Goal: Task Accomplishment & Management: Use online tool/utility

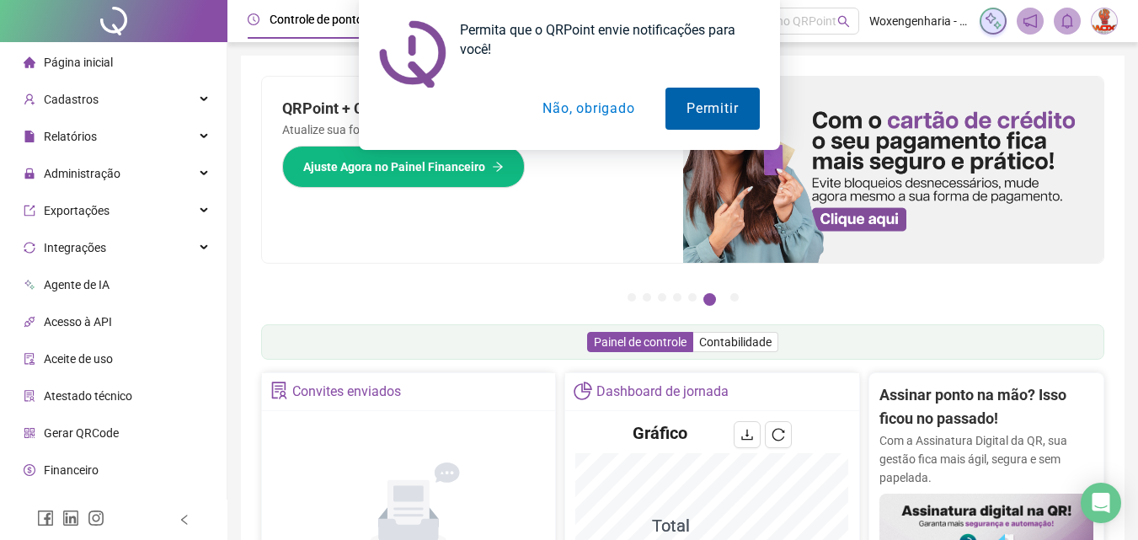
click at [702, 100] on button "Permitir" at bounding box center [711, 109] width 93 height 42
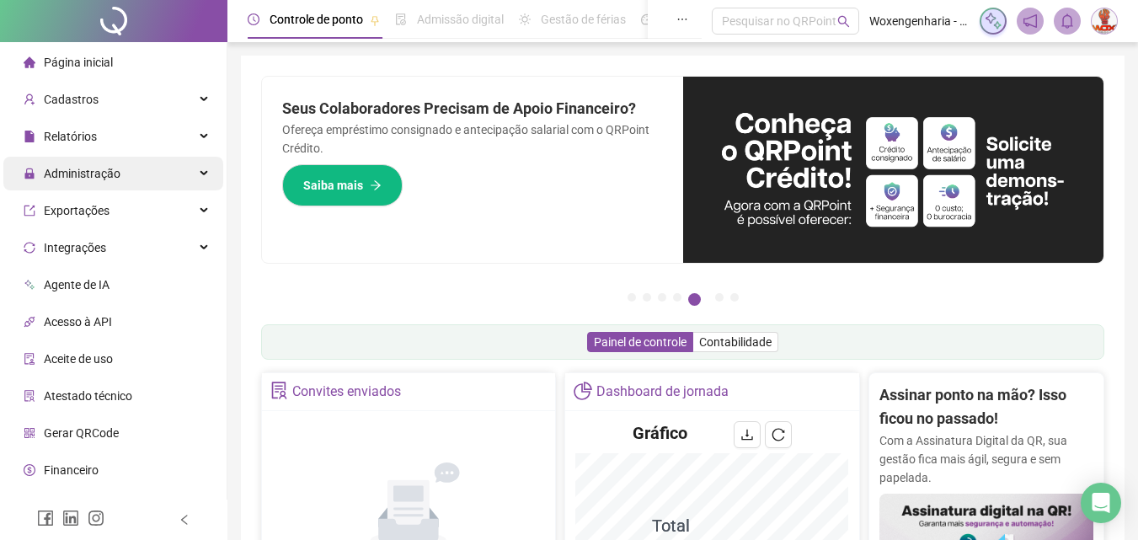
click at [136, 171] on div "Administração" at bounding box center [113, 174] width 220 height 34
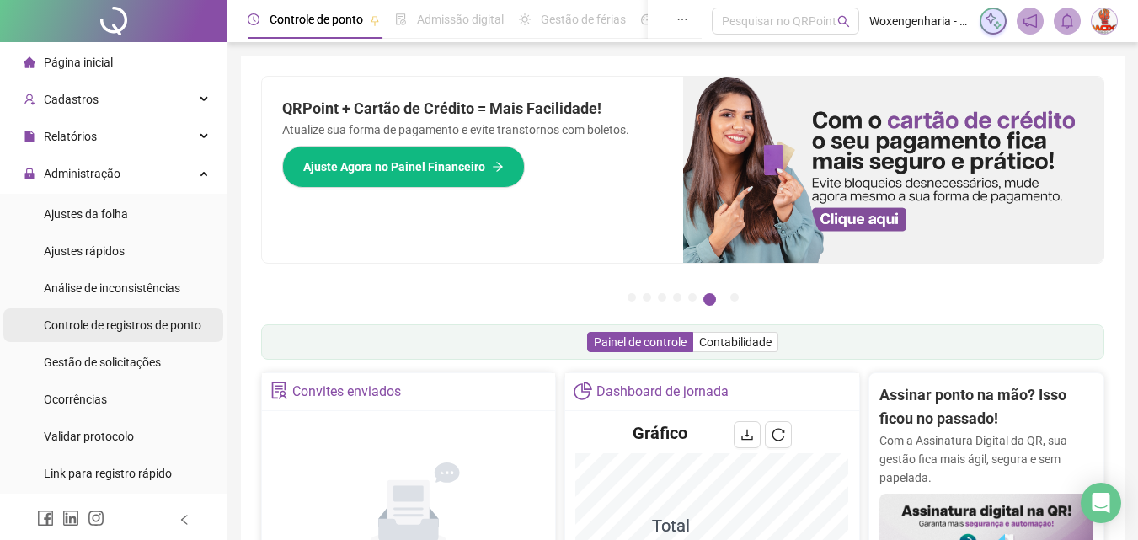
click at [127, 333] on div "Controle de registros de ponto" at bounding box center [122, 325] width 157 height 34
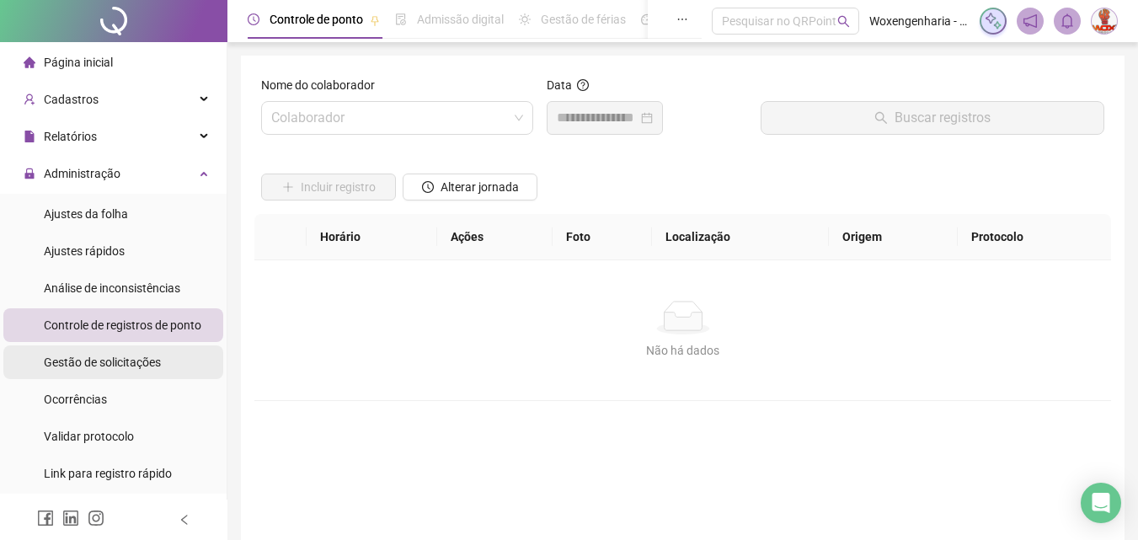
click at [103, 367] on span "Gestão de solicitações" at bounding box center [102, 361] width 117 height 13
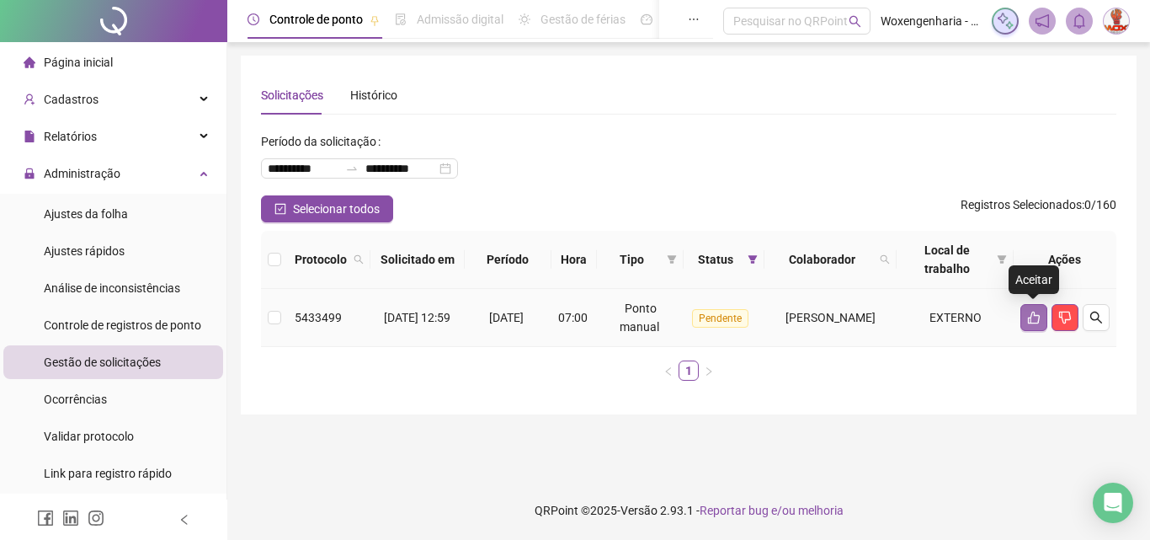
click at [1039, 312] on icon "like" at bounding box center [1033, 317] width 13 height 13
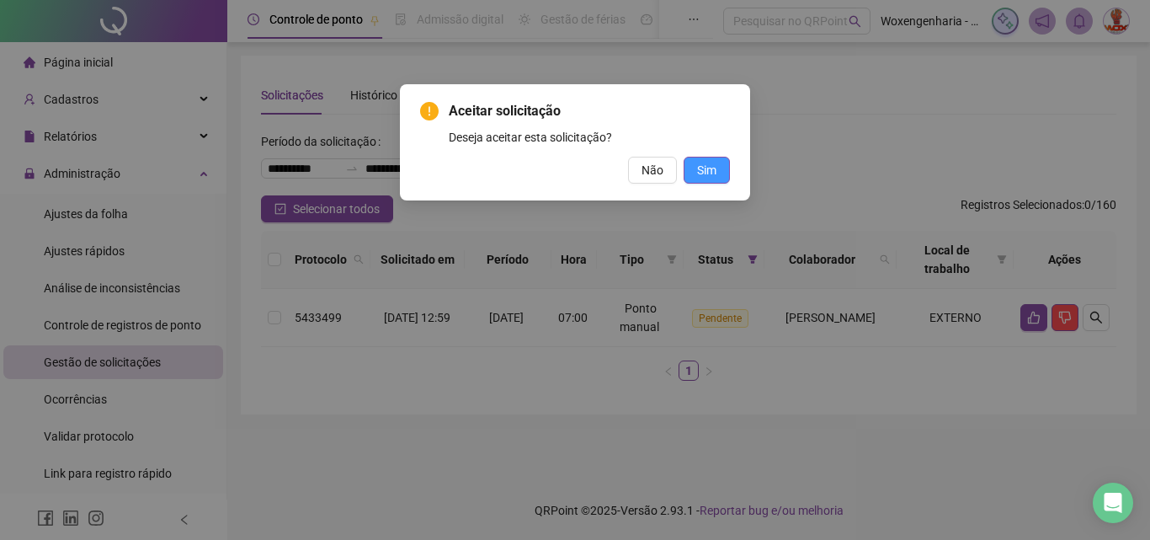
click at [710, 173] on span "Sim" at bounding box center [706, 170] width 19 height 19
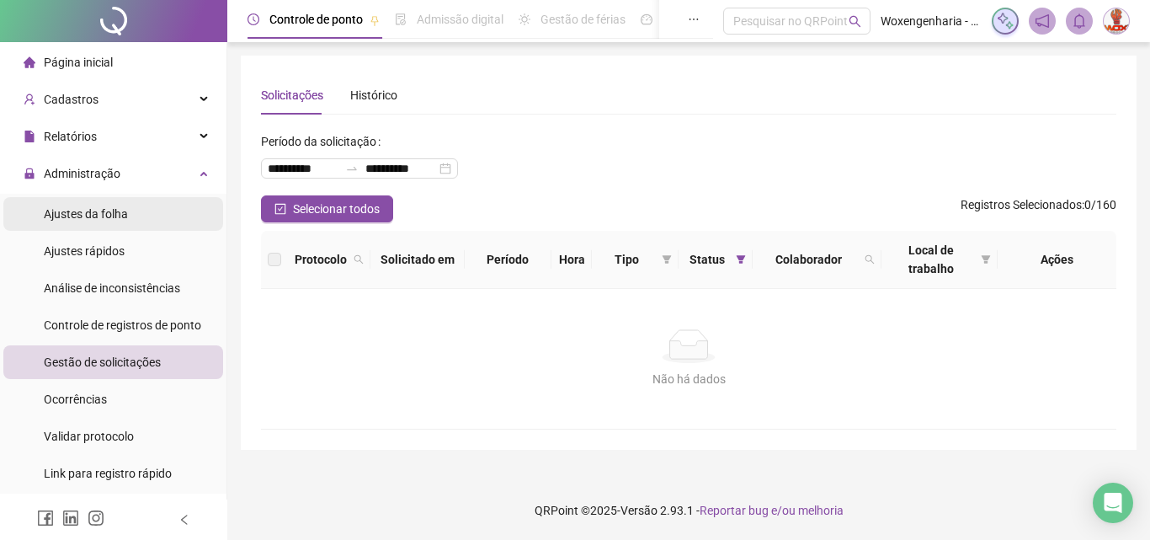
click at [145, 217] on li "Ajustes da folha" at bounding box center [113, 214] width 220 height 34
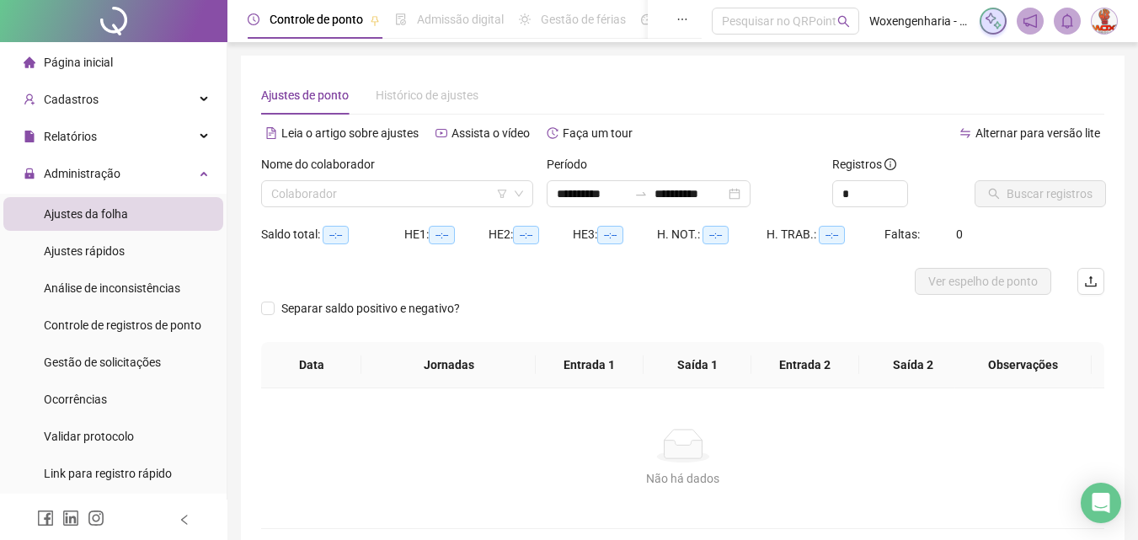
type input "**********"
click at [627, 187] on input "**********" at bounding box center [592, 193] width 71 height 19
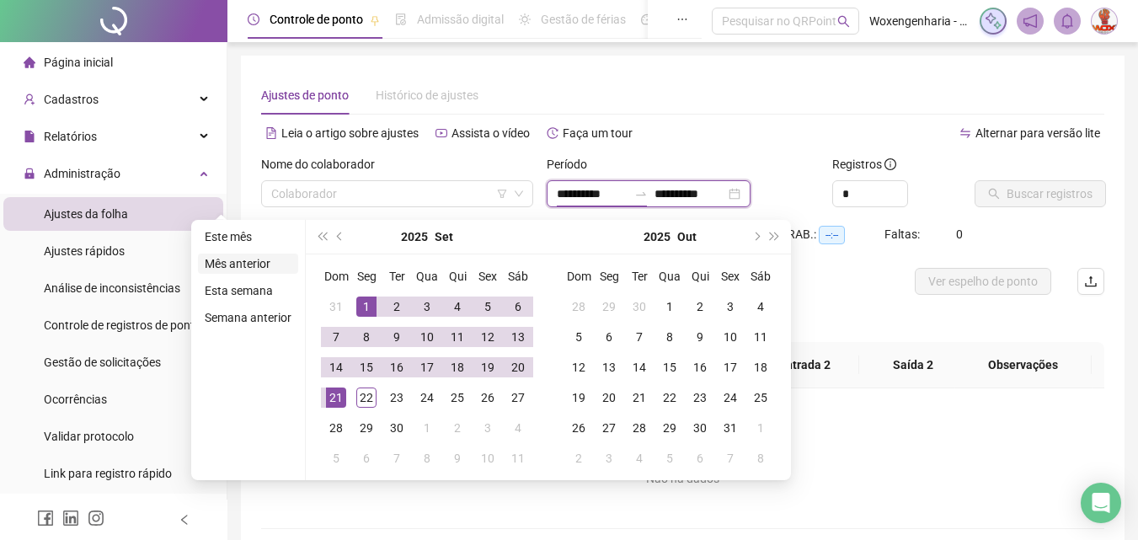
type input "**********"
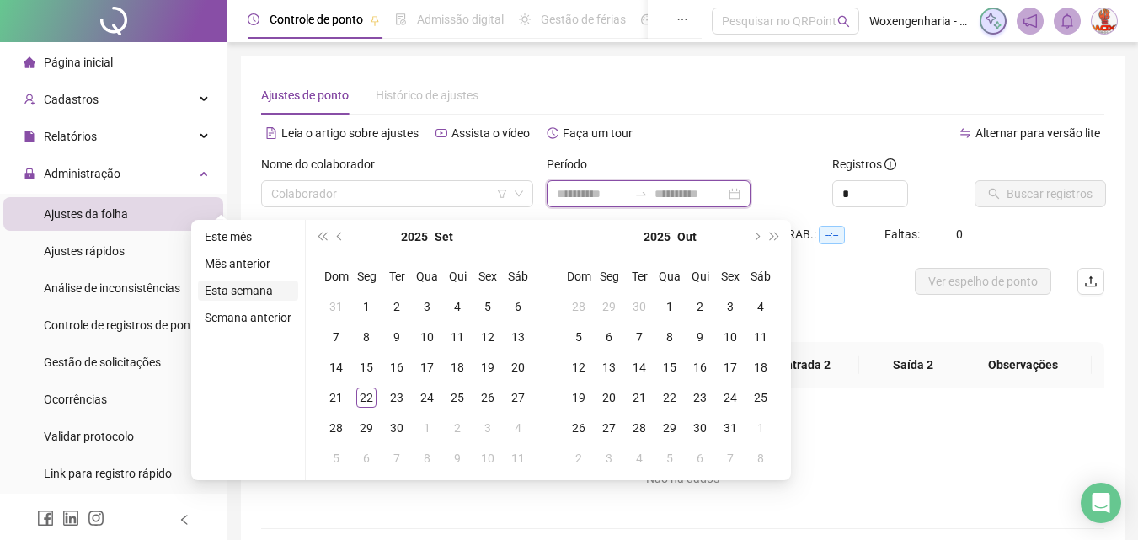
type input "**********"
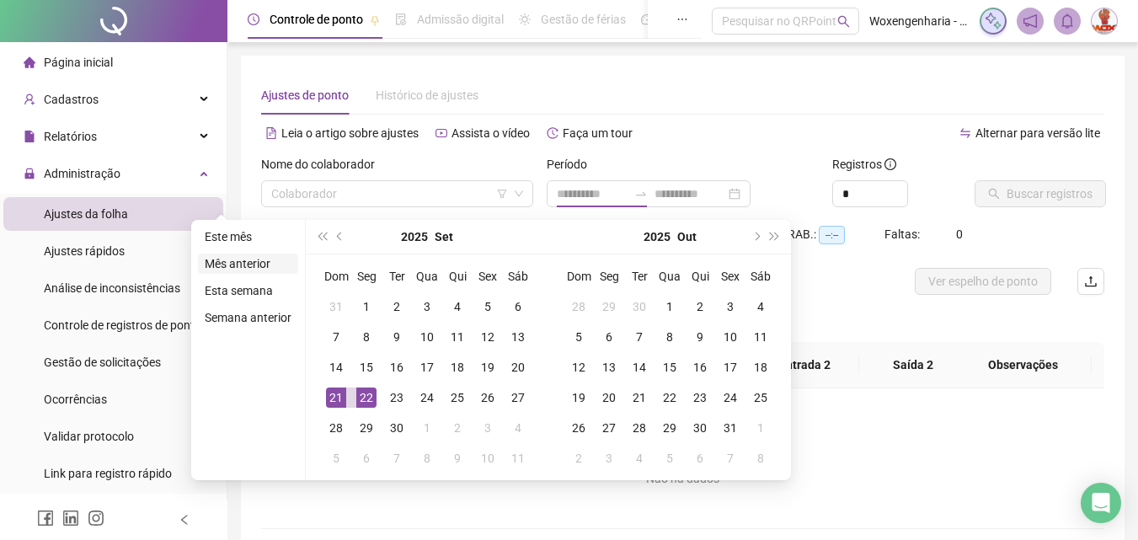
type input "**********"
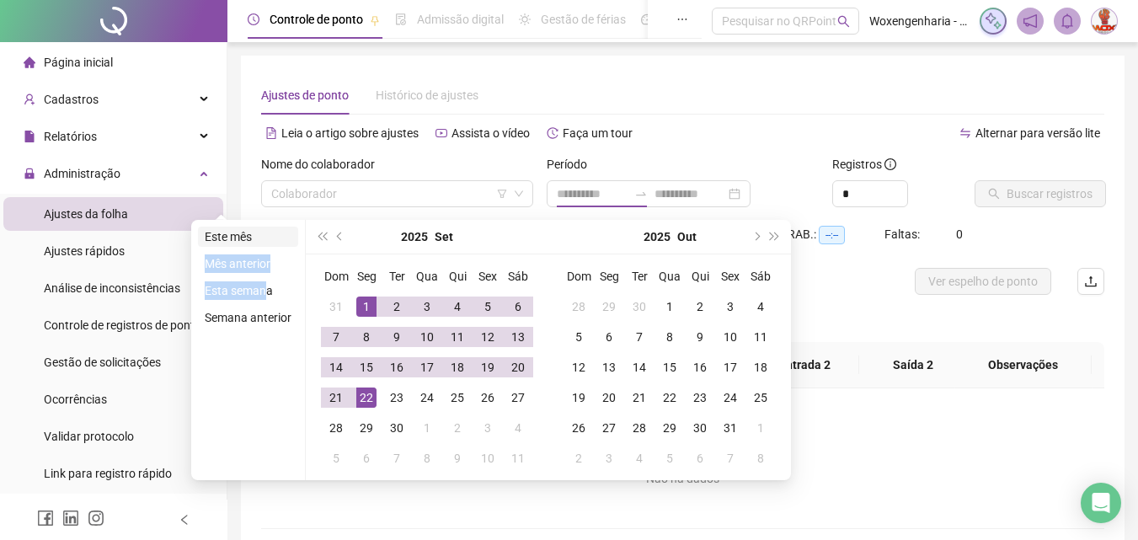
drag, startPoint x: 264, startPoint y: 291, endPoint x: 254, endPoint y: 234, distance: 58.0
click at [254, 234] on ul "Este mês Mês anterior Esta semana Semana anterior" at bounding box center [248, 350] width 115 height 260
click at [254, 234] on li "Este mês" at bounding box center [248, 237] width 100 height 20
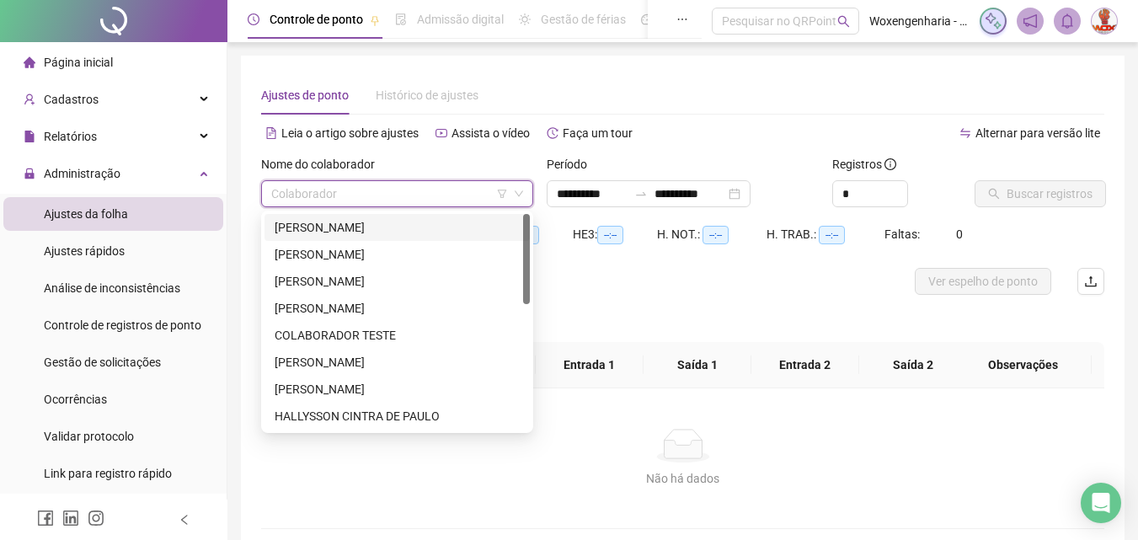
click at [421, 195] on input "search" at bounding box center [389, 193] width 237 height 25
click at [393, 230] on div "[PERSON_NAME]" at bounding box center [397, 227] width 245 height 19
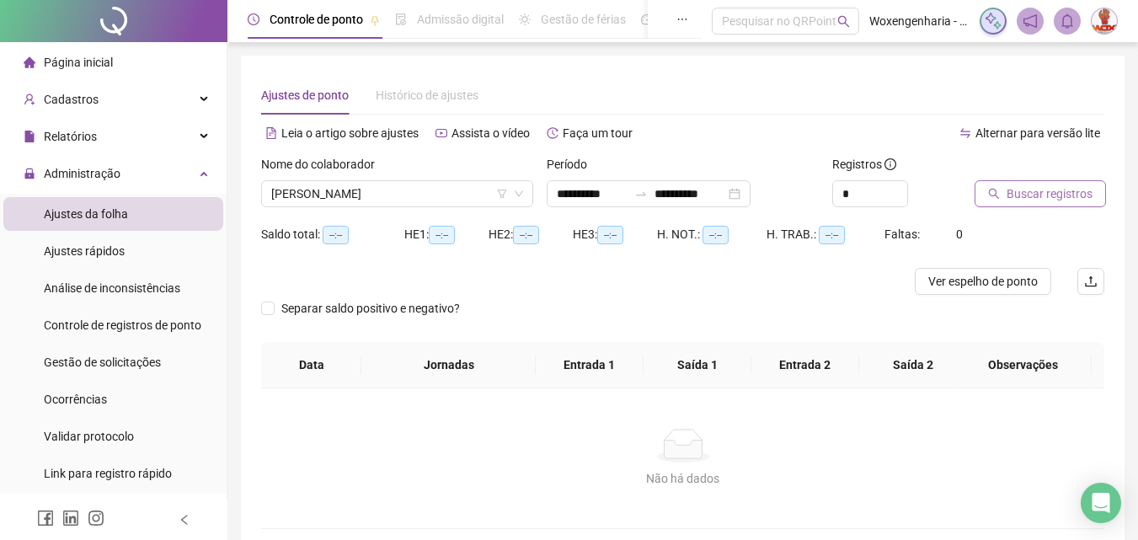
click at [1085, 193] on span "Buscar registros" at bounding box center [1049, 193] width 86 height 19
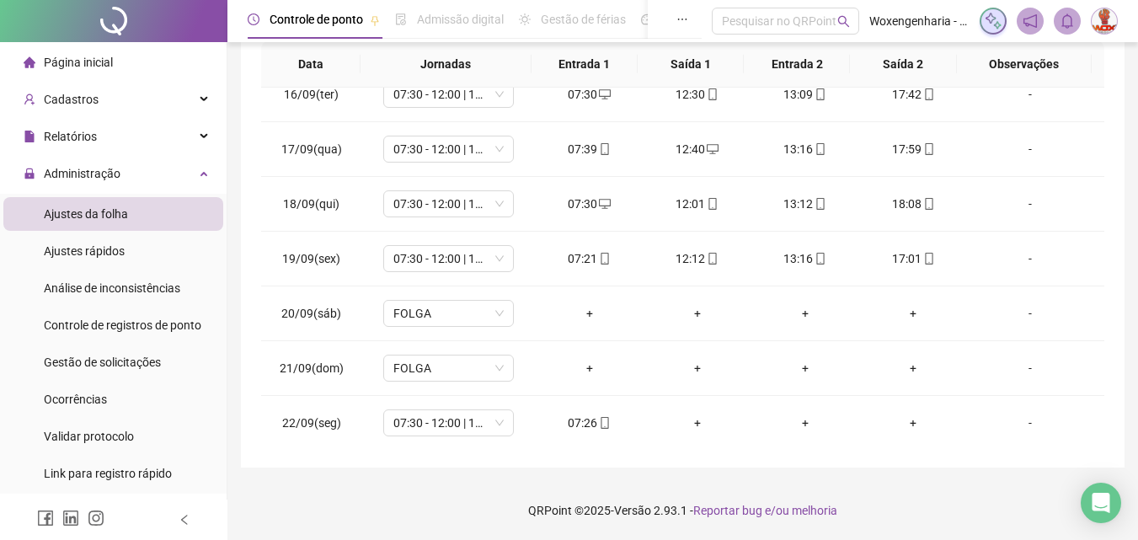
scroll to position [845, 0]
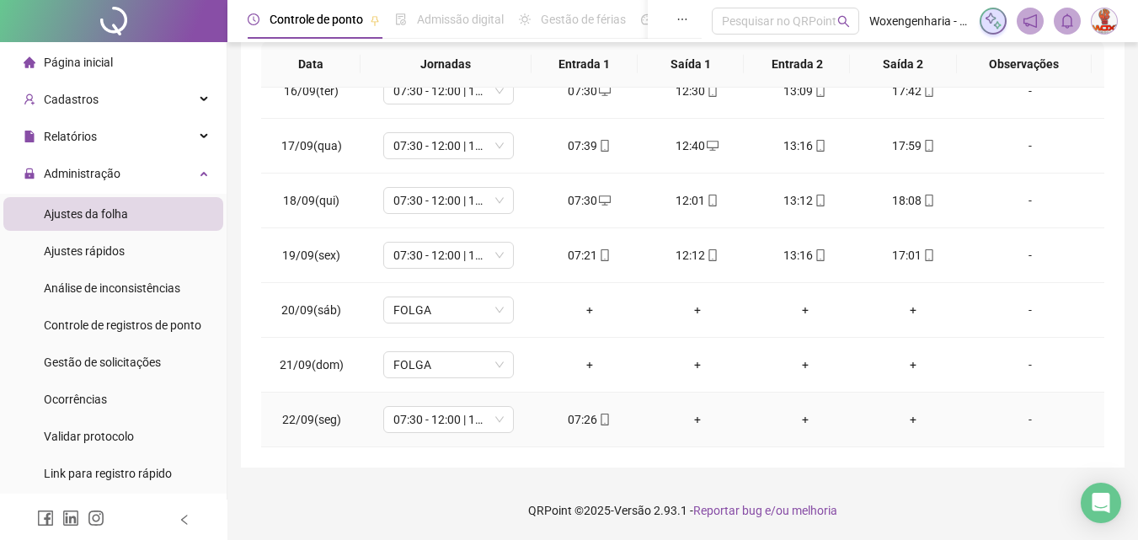
click at [584, 413] on div "07:26" at bounding box center [589, 419] width 81 height 19
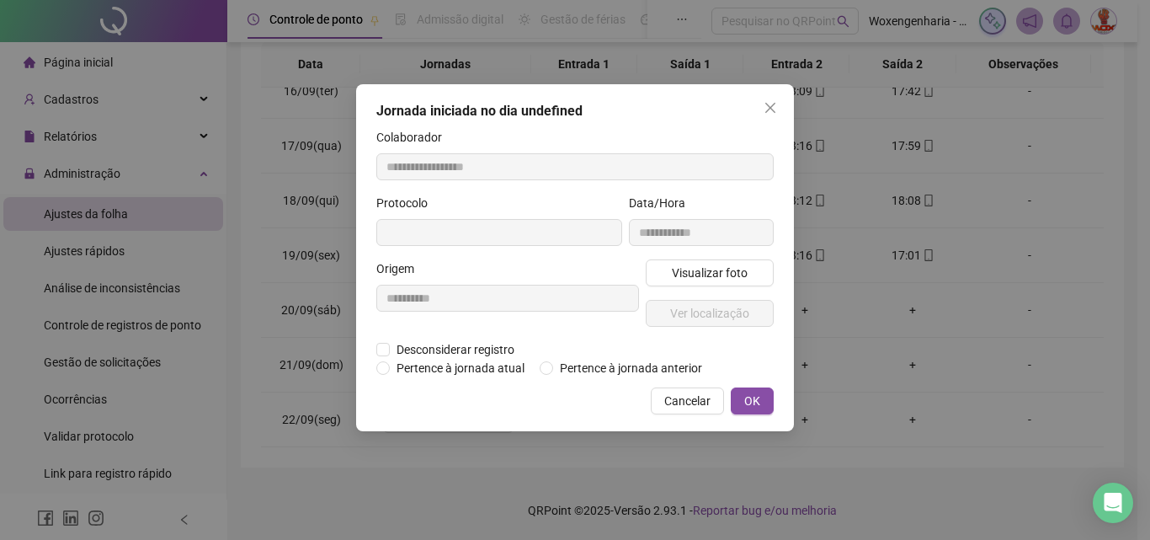
type input "**********"
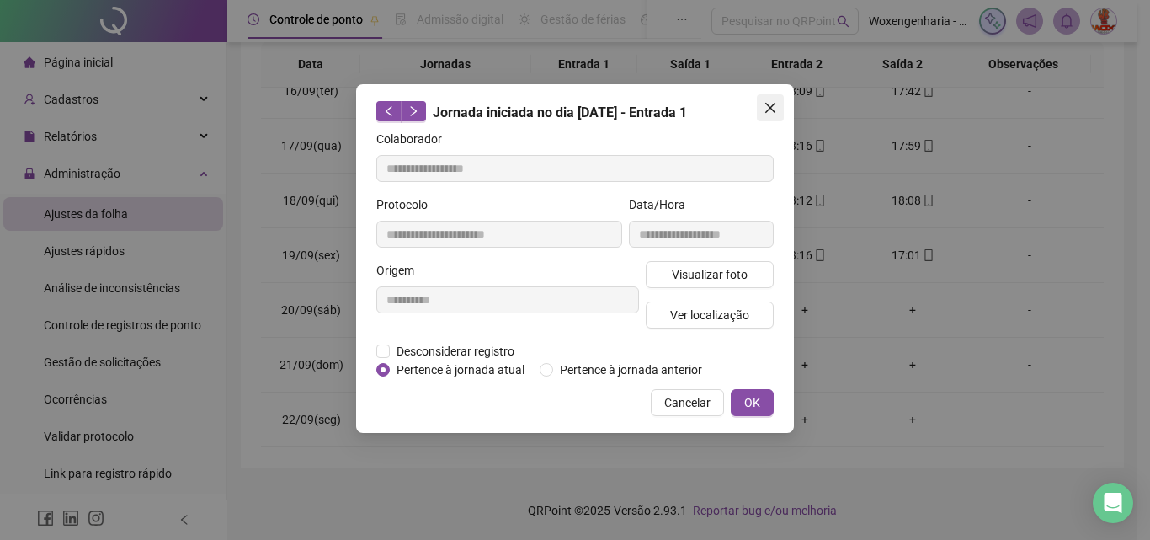
click at [770, 115] on button "Close" at bounding box center [770, 107] width 27 height 27
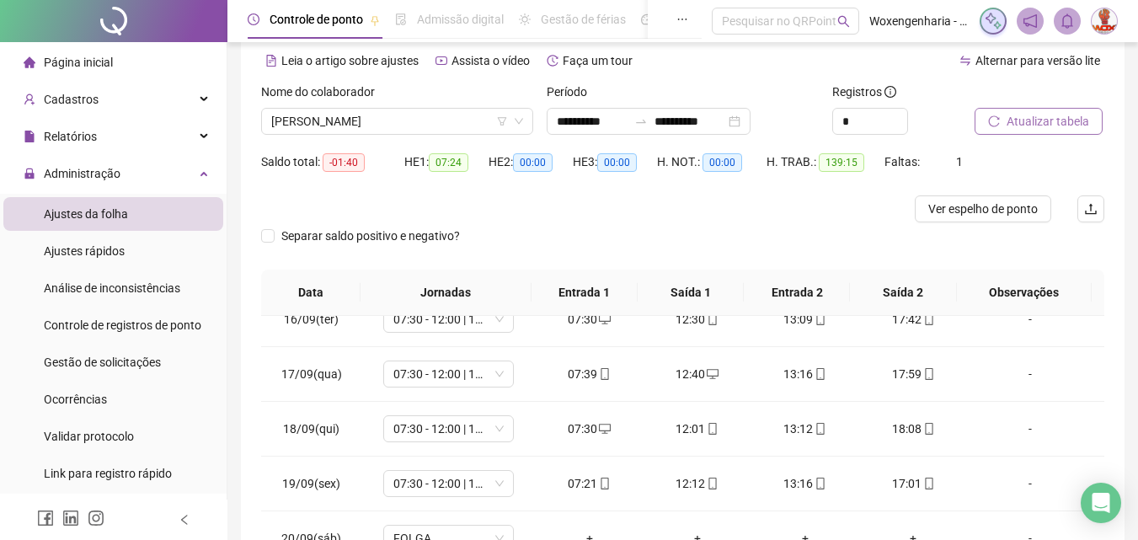
scroll to position [0, 0]
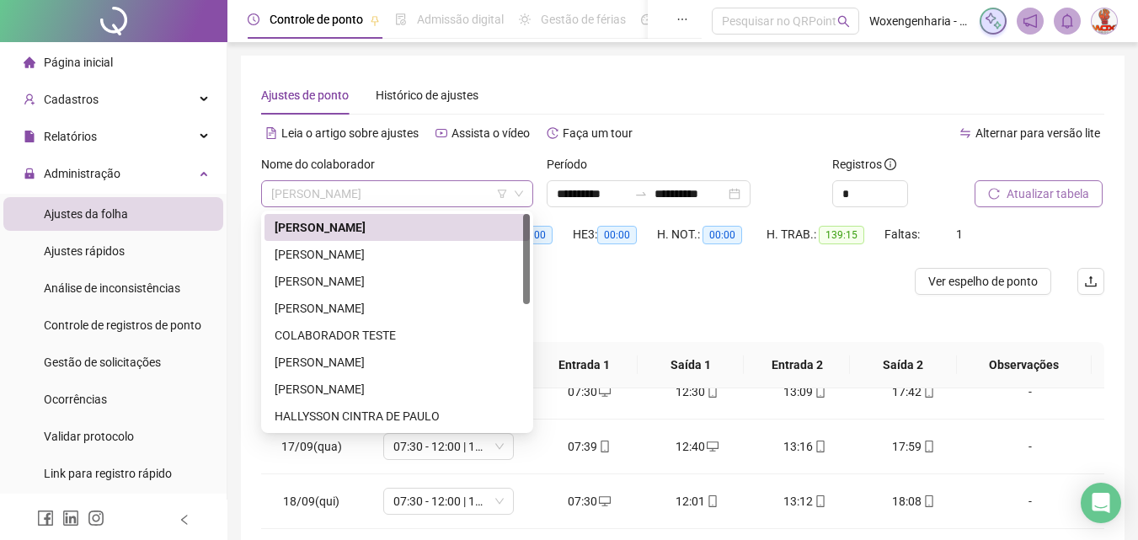
click at [359, 195] on span "[PERSON_NAME]" at bounding box center [397, 193] width 252 height 25
click at [387, 267] on div "[PERSON_NAME]" at bounding box center [396, 254] width 265 height 27
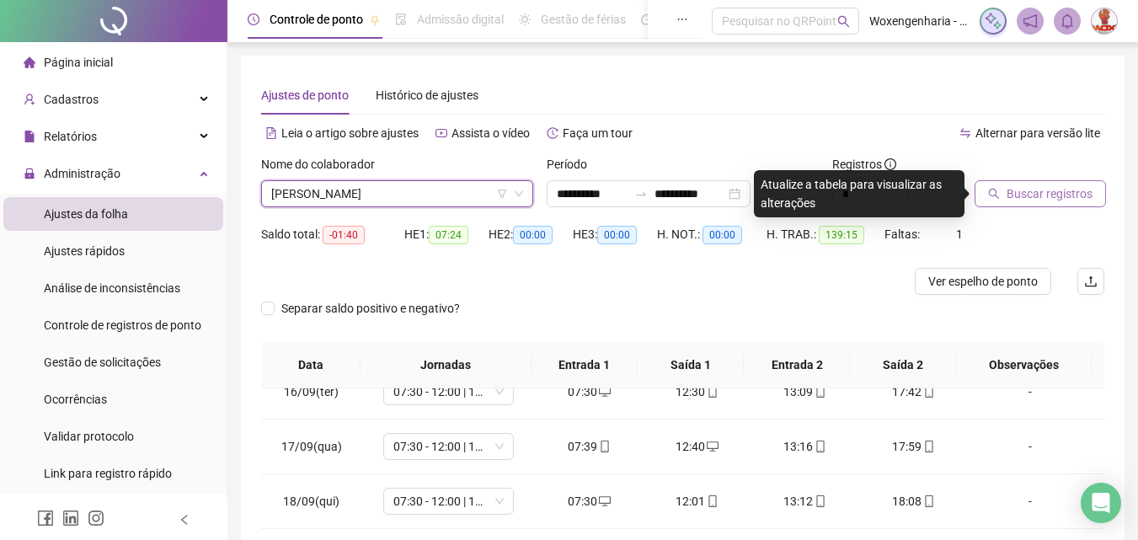
click at [1016, 188] on span "Buscar registros" at bounding box center [1049, 193] width 86 height 19
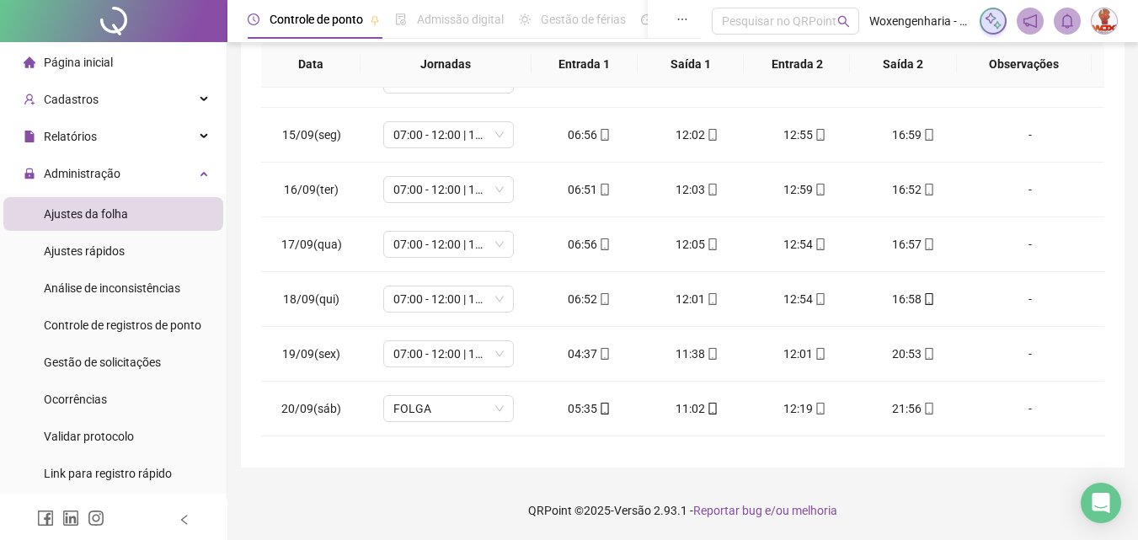
scroll to position [845, 0]
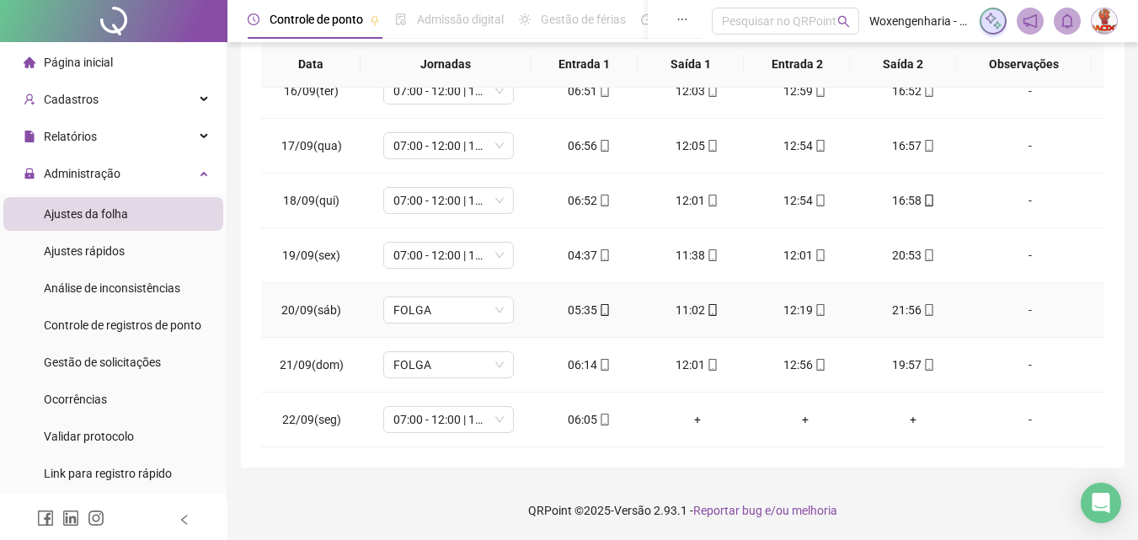
click at [582, 312] on div "05:35" at bounding box center [589, 310] width 81 height 19
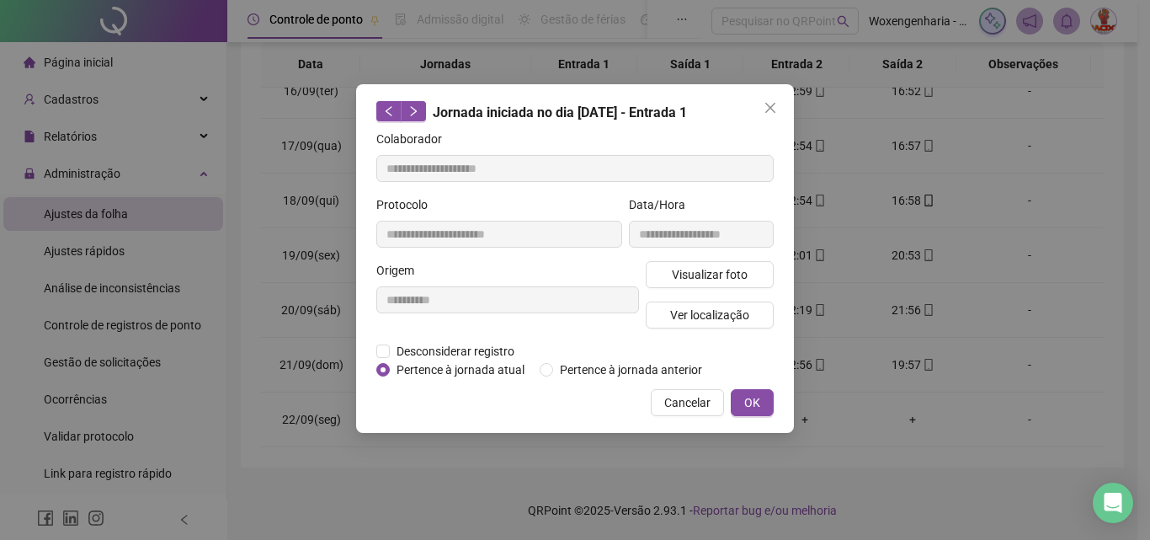
type input "**********"
click at [733, 275] on span "Visualizar foto" at bounding box center [710, 274] width 76 height 19
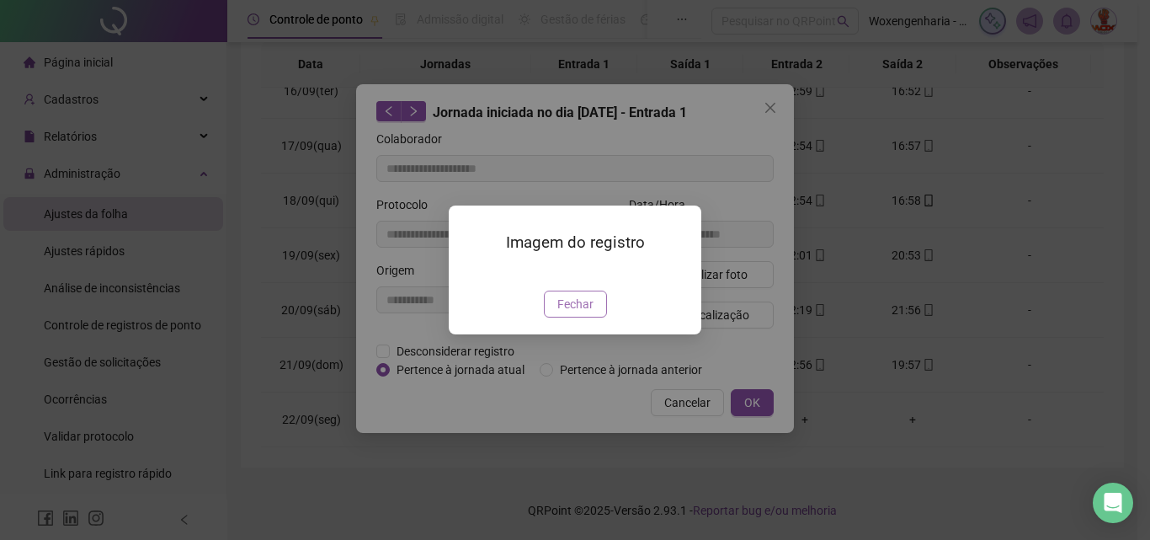
click at [591, 313] on span "Fechar" at bounding box center [575, 304] width 36 height 19
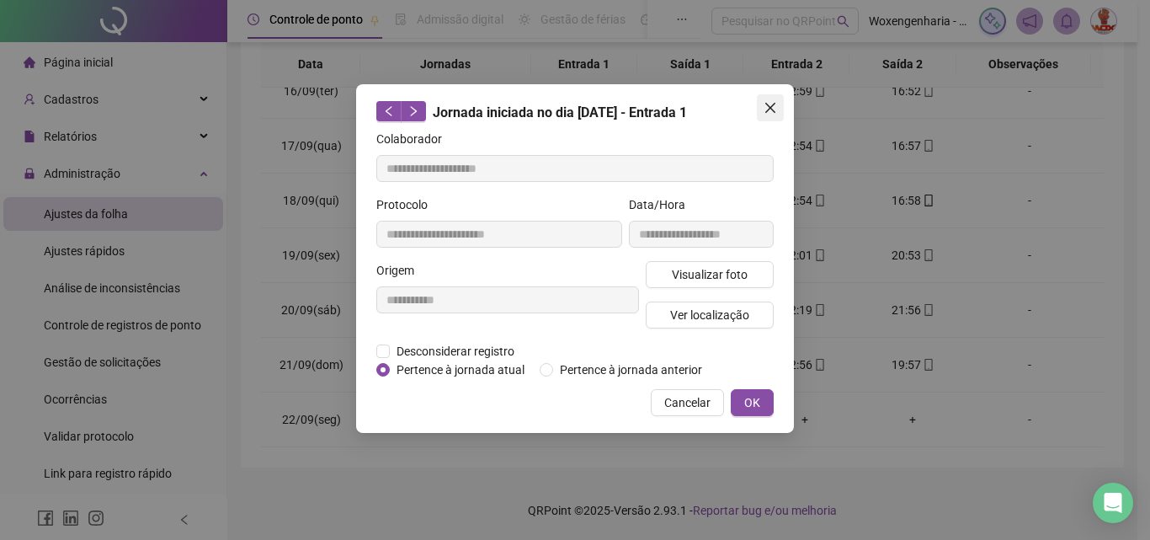
click at [771, 112] on icon "close" at bounding box center [770, 107] width 13 height 13
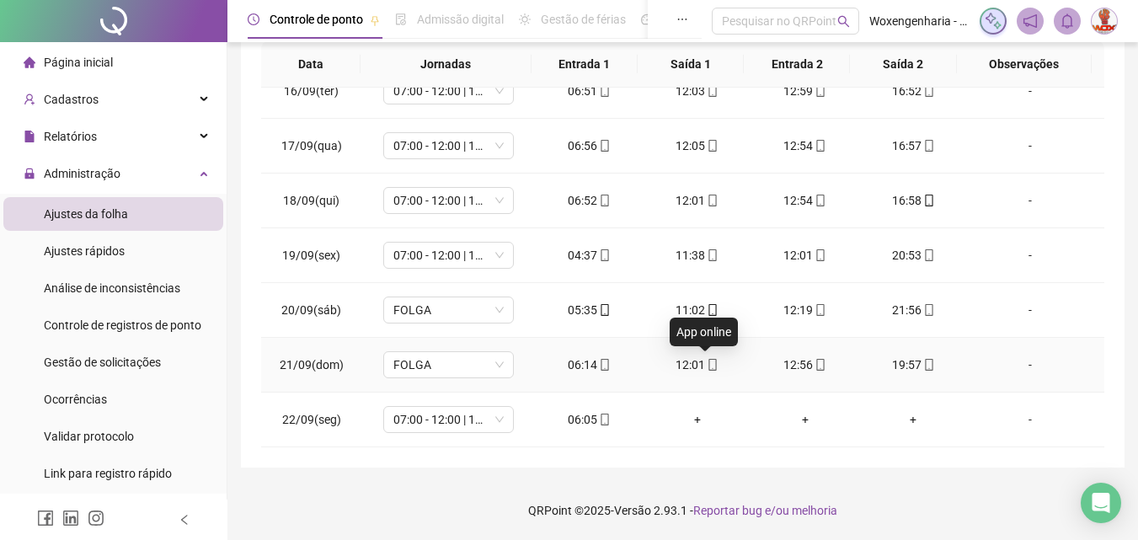
click at [707, 364] on icon "mobile" at bounding box center [713, 365] width 12 height 12
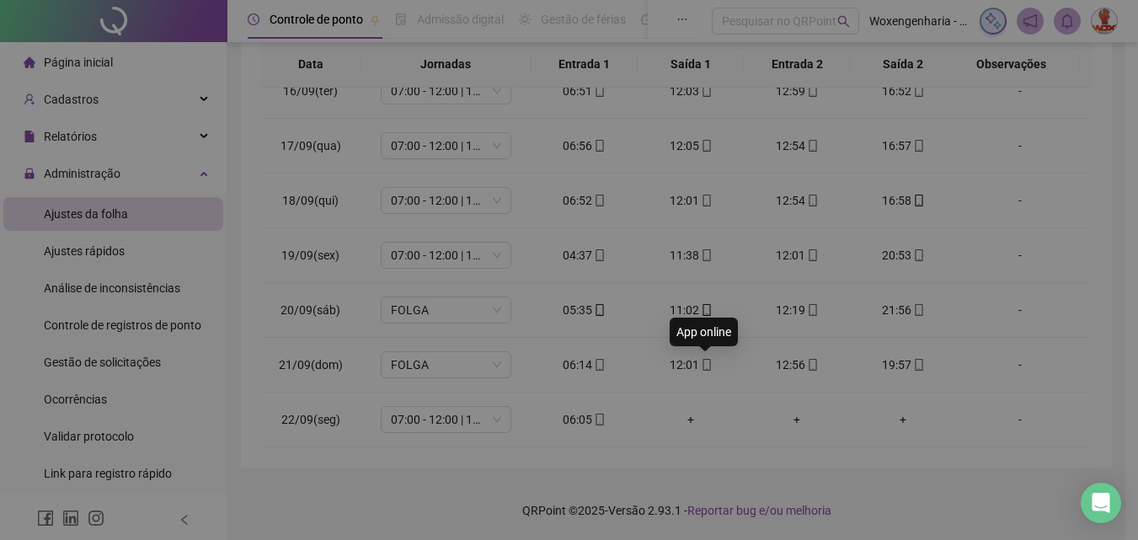
type input "**********"
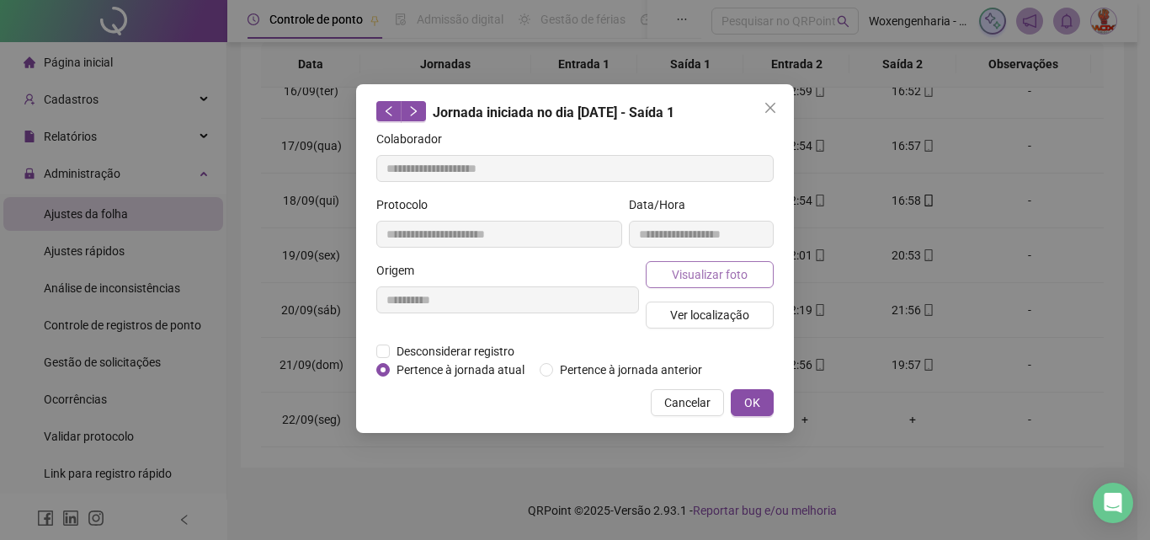
click at [749, 269] on button "Visualizar foto" at bounding box center [710, 274] width 128 height 27
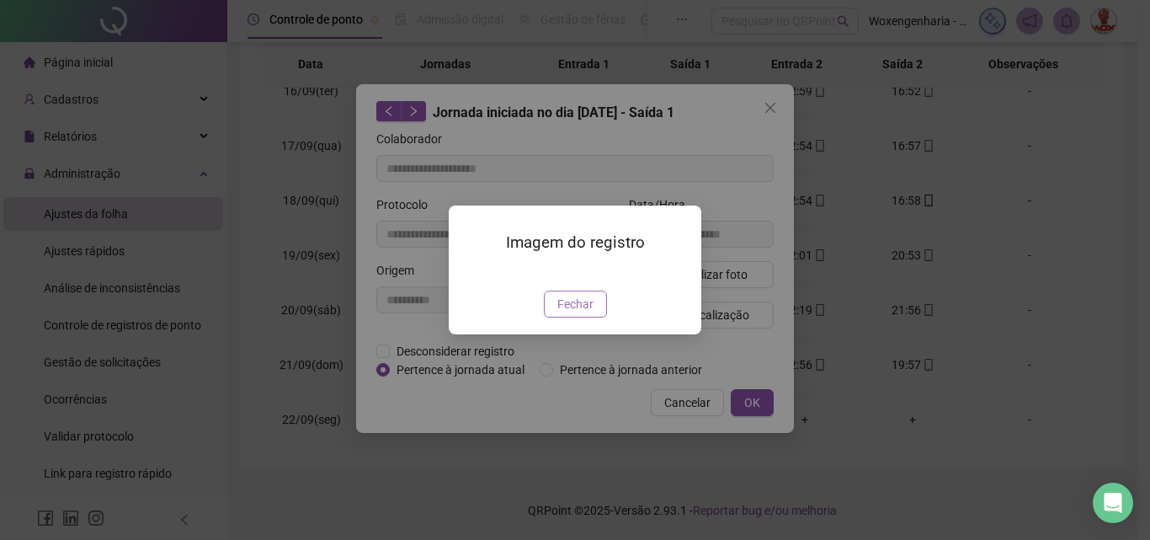
click at [569, 313] on span "Fechar" at bounding box center [575, 304] width 36 height 19
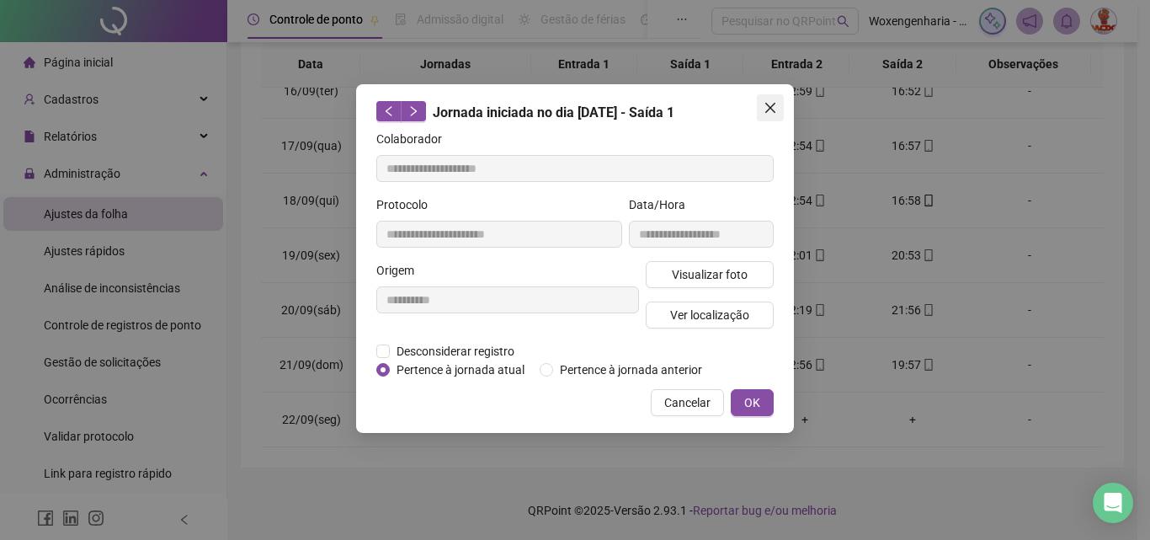
click at [775, 112] on icon "close" at bounding box center [770, 108] width 10 height 10
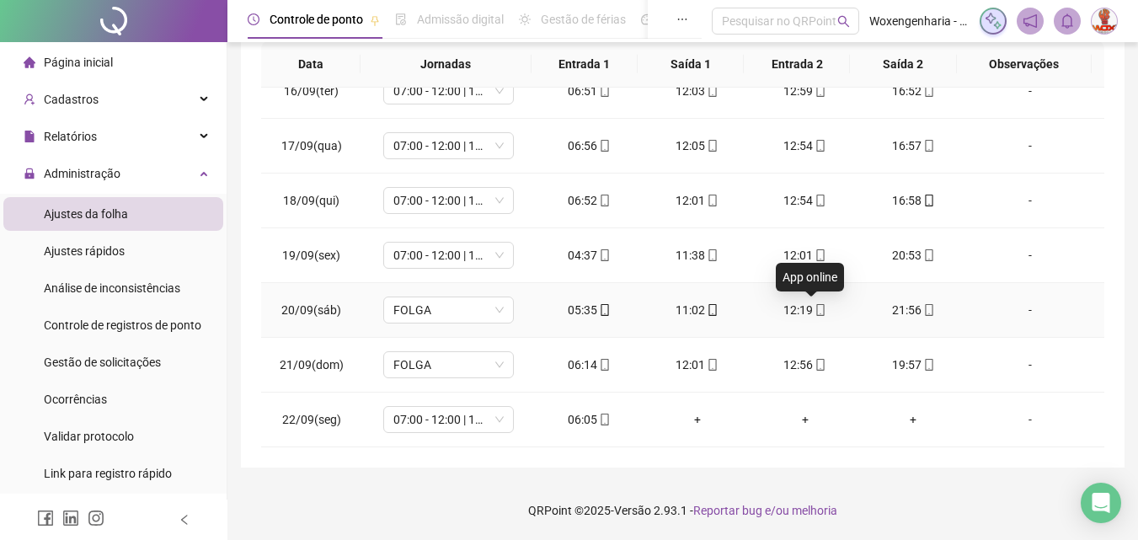
click at [814, 312] on icon "mobile" at bounding box center [820, 310] width 12 height 12
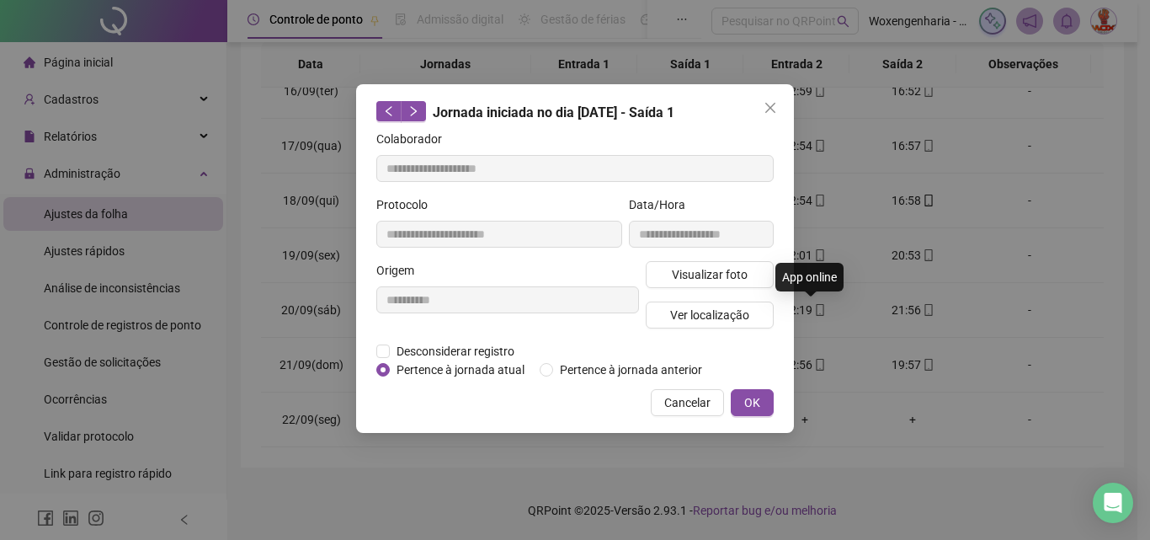
type input "**********"
click at [720, 266] on span "Visualizar foto" at bounding box center [710, 274] width 76 height 19
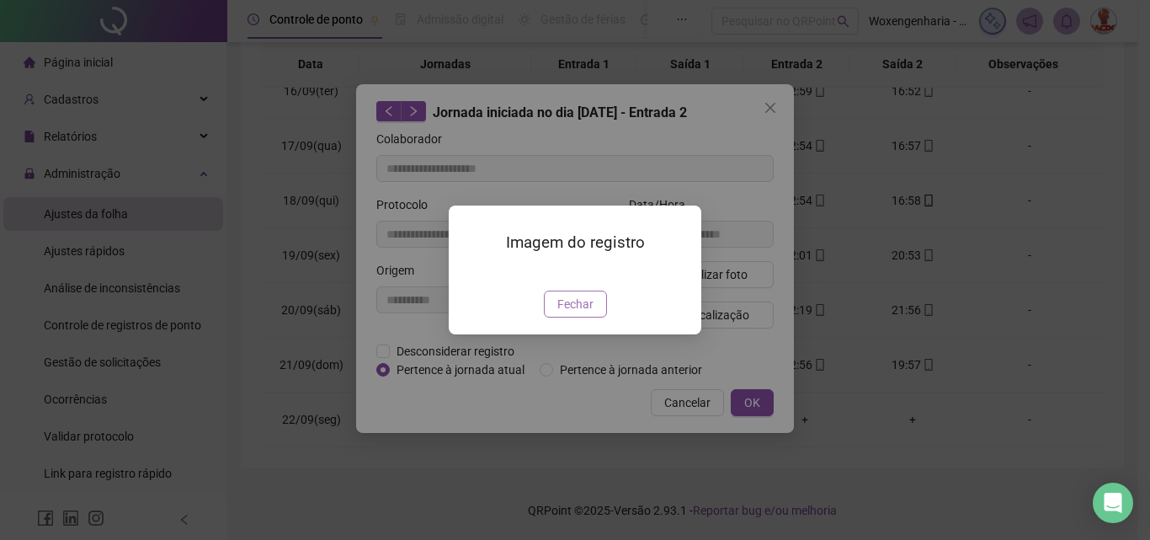
click at [571, 313] on span "Fechar" at bounding box center [575, 304] width 36 height 19
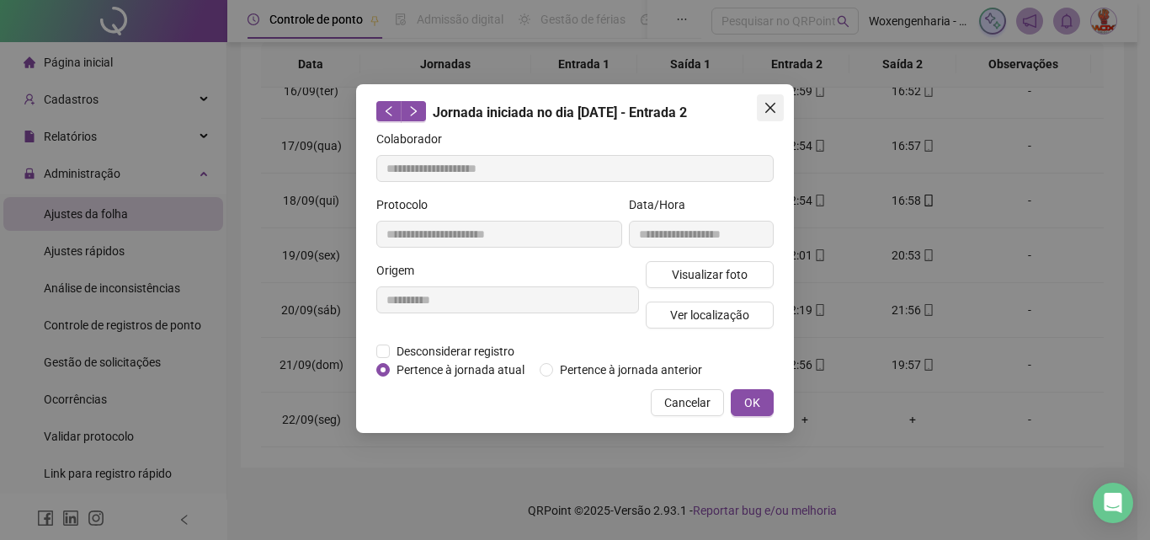
click at [760, 107] on span "Close" at bounding box center [770, 107] width 27 height 13
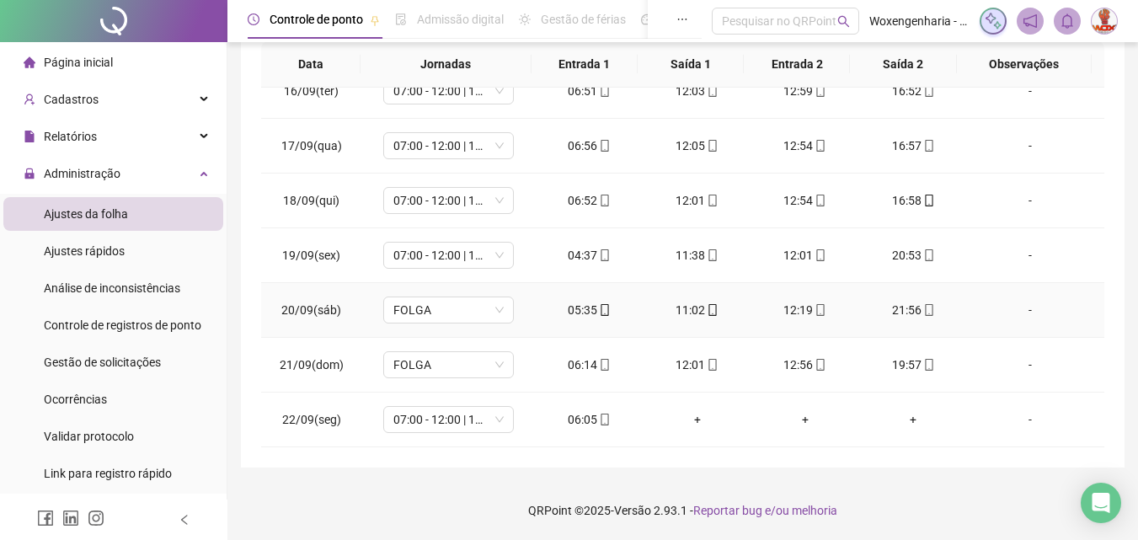
click at [905, 312] on div "21:56" at bounding box center [912, 310] width 81 height 19
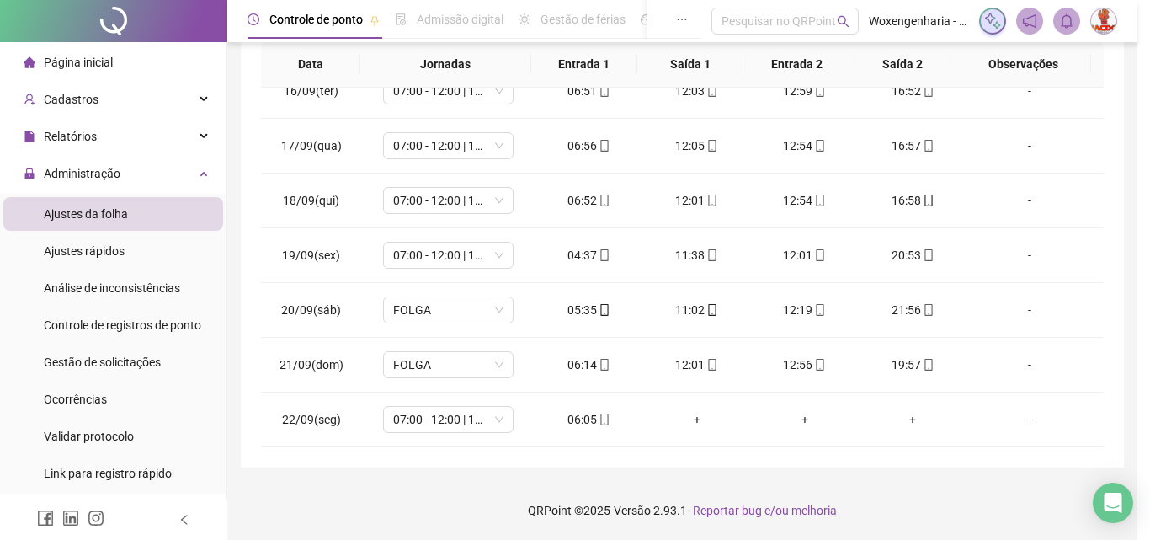
type input "**********"
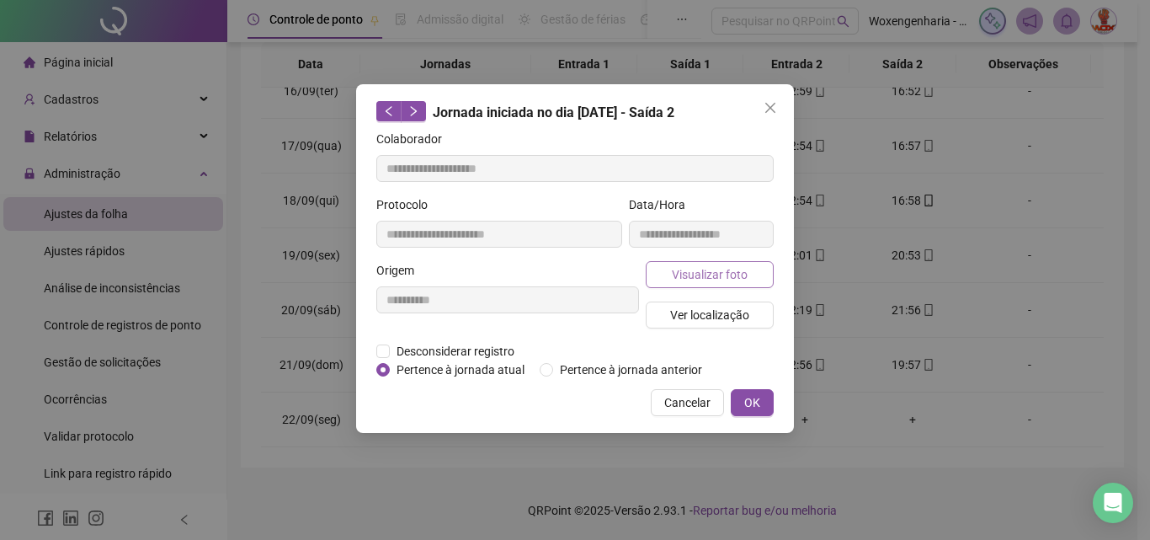
click at [760, 270] on button "Visualizar foto" at bounding box center [710, 274] width 128 height 27
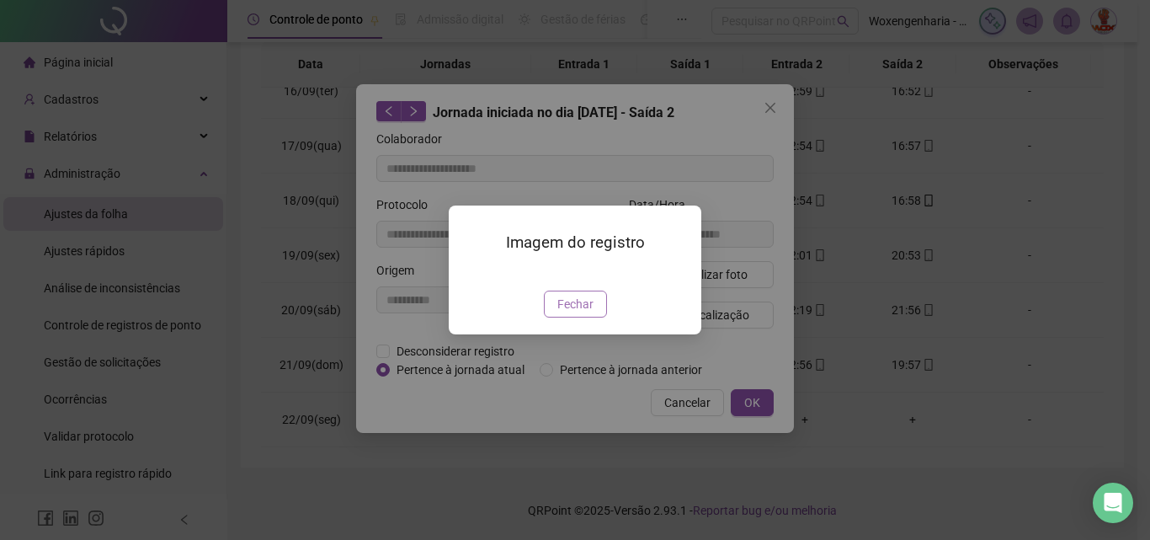
click at [566, 313] on span "Fechar" at bounding box center [575, 304] width 36 height 19
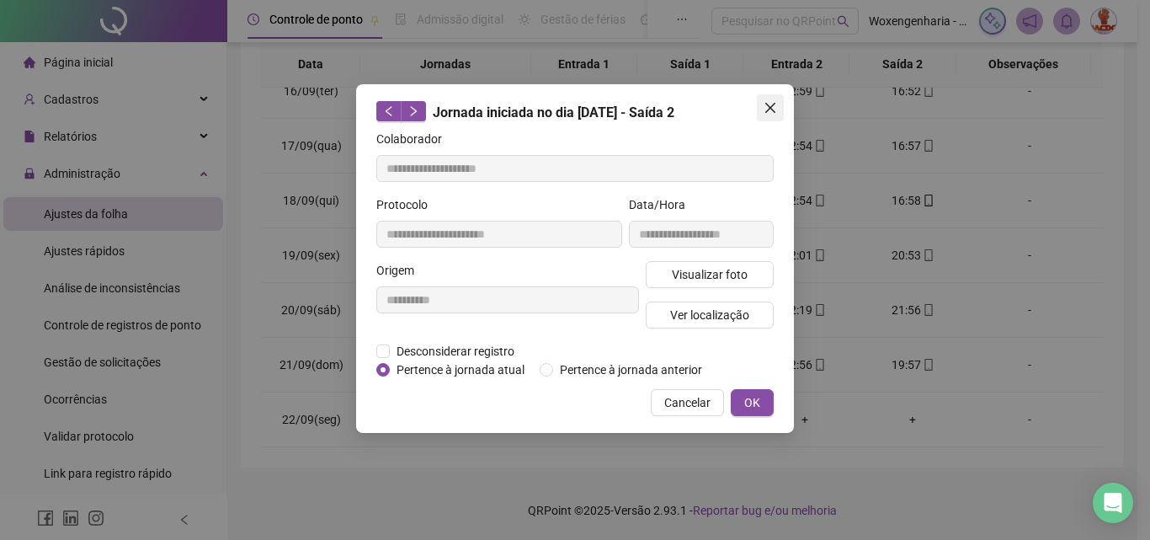
click at [760, 107] on span "Close" at bounding box center [770, 107] width 27 height 13
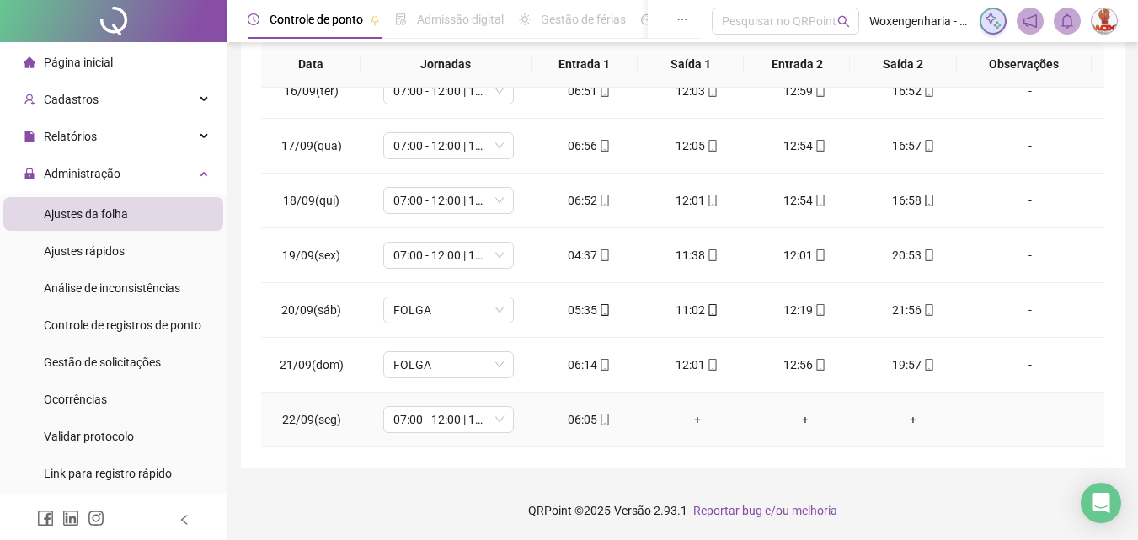
click at [584, 416] on div "06:05" at bounding box center [589, 419] width 81 height 19
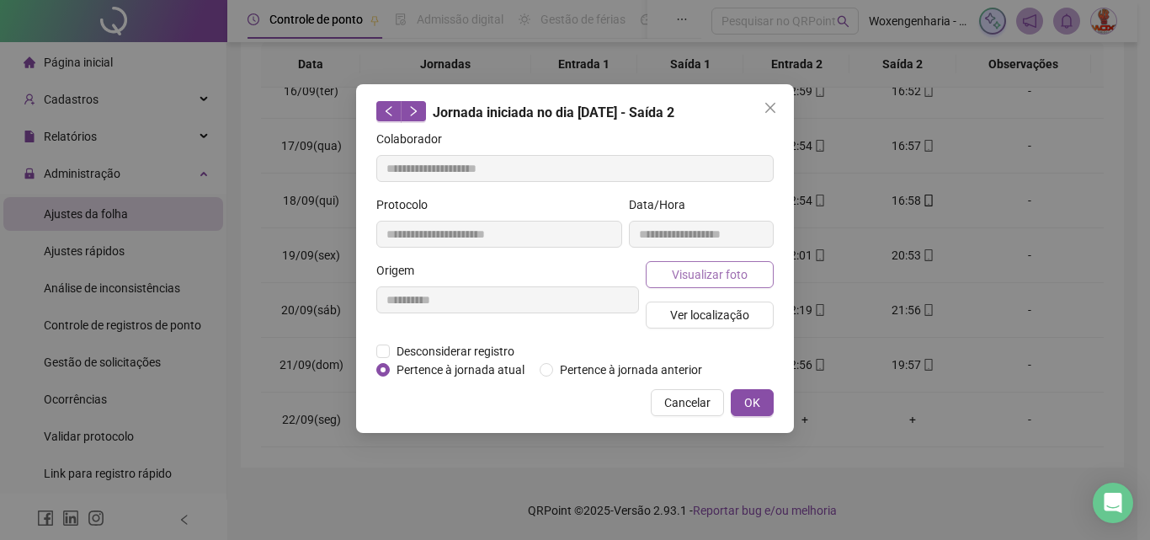
click at [720, 277] on span "Visualizar foto" at bounding box center [710, 274] width 76 height 19
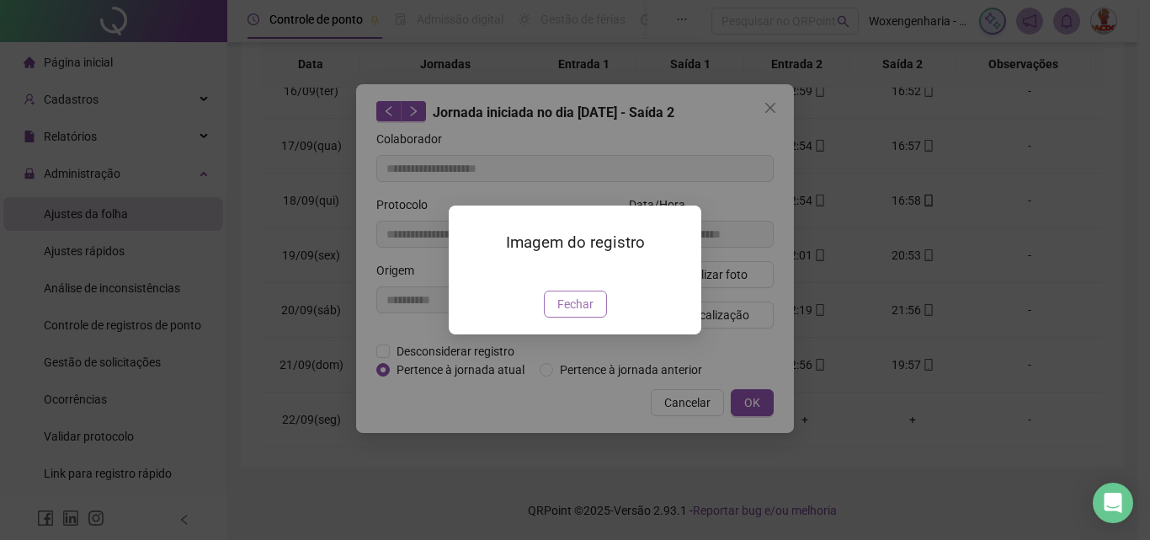
click at [574, 313] on span "Fechar" at bounding box center [575, 304] width 36 height 19
type input "**********"
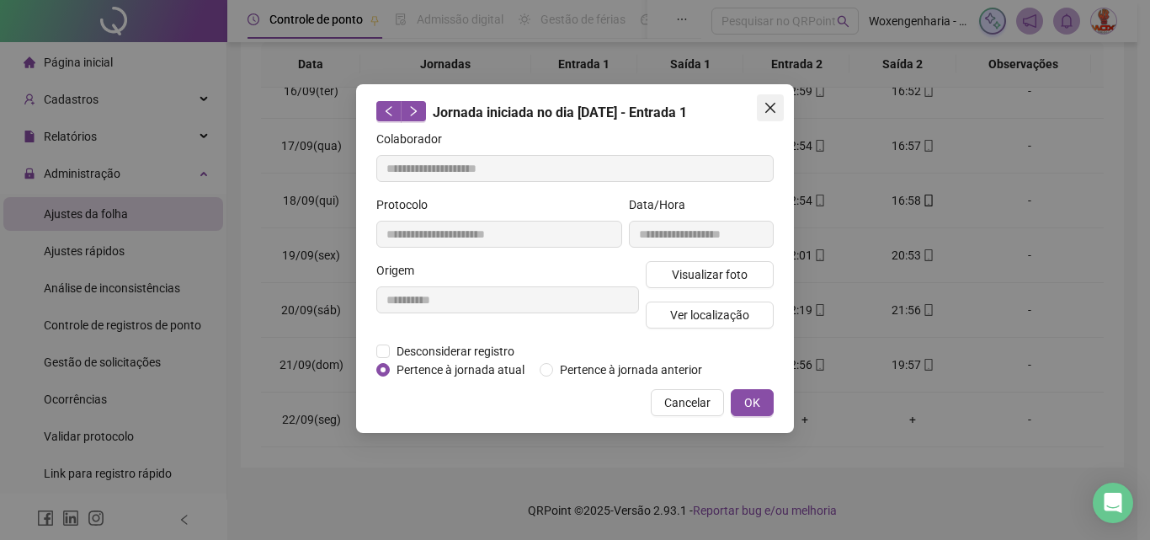
click at [775, 116] on button "Close" at bounding box center [770, 107] width 27 height 27
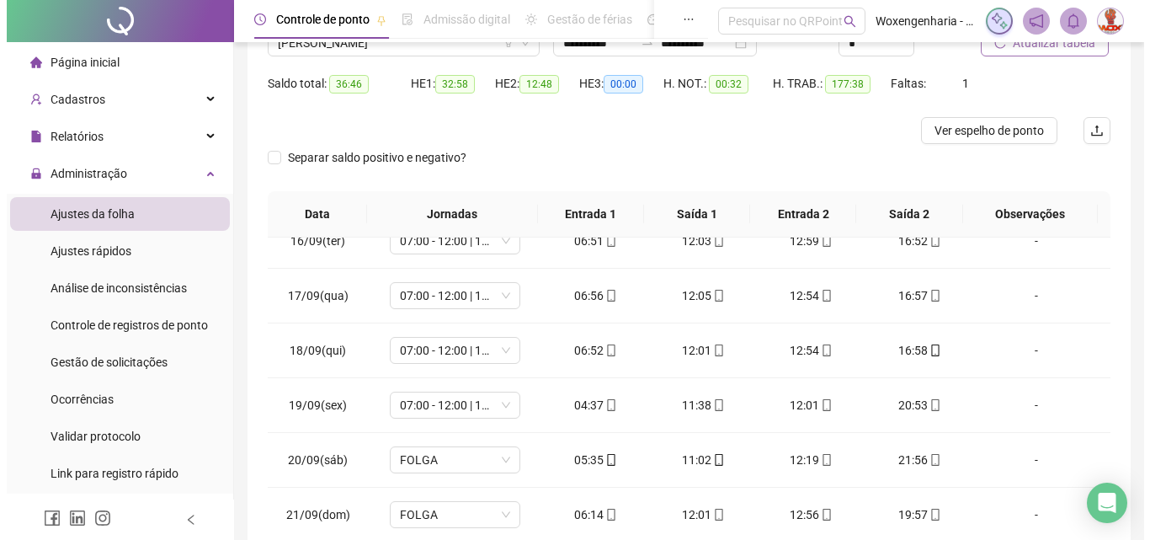
scroll to position [0, 0]
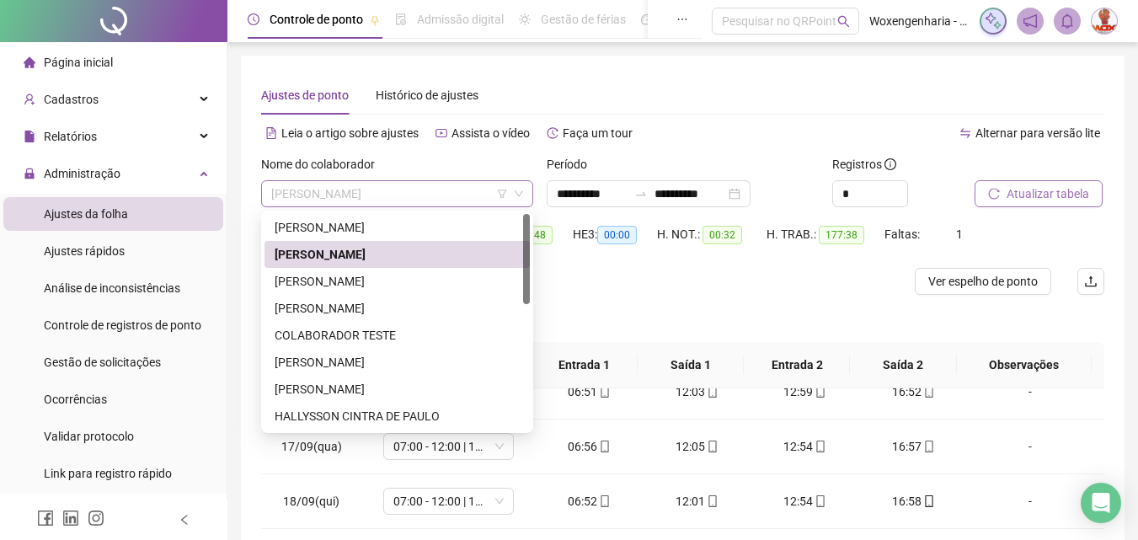
click at [439, 200] on span "[PERSON_NAME]" at bounding box center [397, 193] width 252 height 25
click at [424, 284] on div "[PERSON_NAME]" at bounding box center [397, 281] width 245 height 19
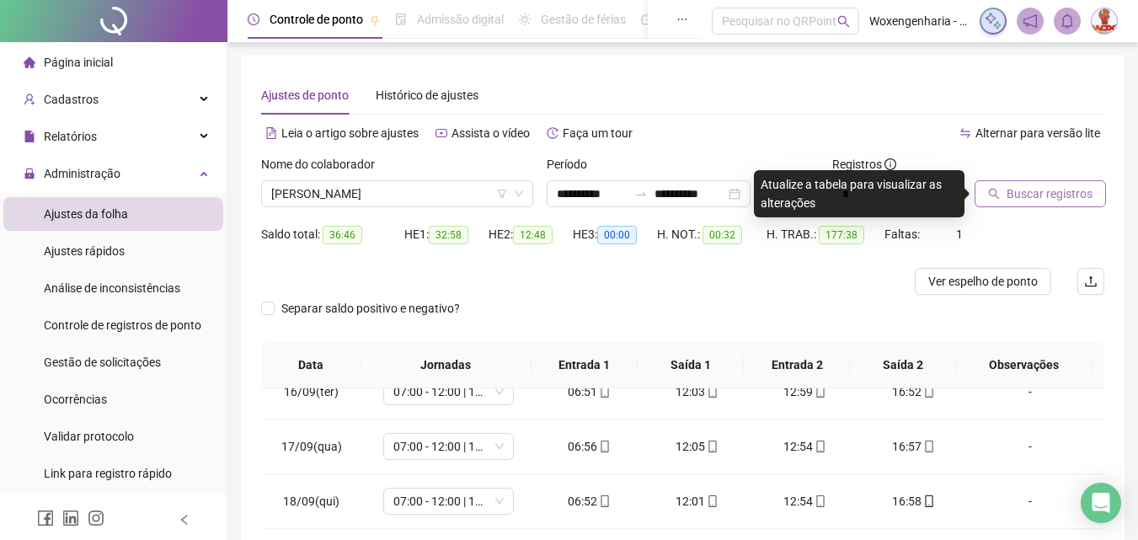
click at [1059, 192] on span "Buscar registros" at bounding box center [1049, 193] width 86 height 19
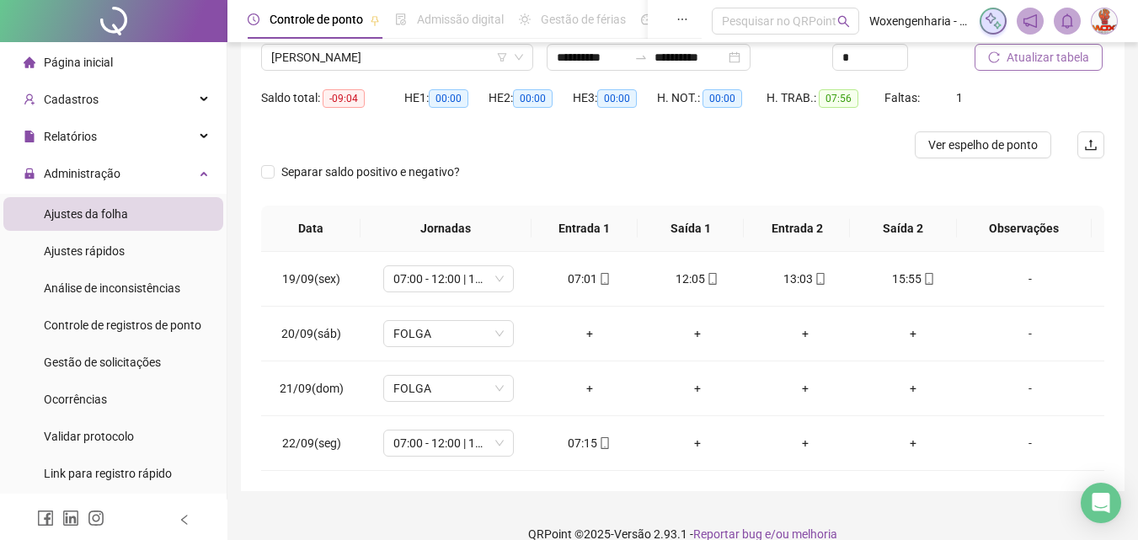
scroll to position [160, 0]
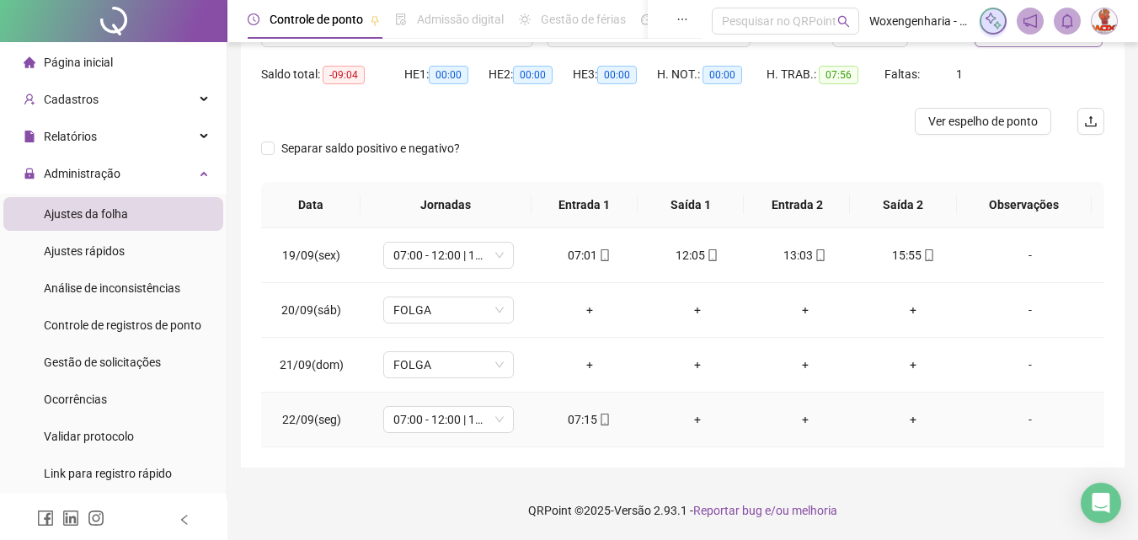
click at [579, 414] on div "07:15" at bounding box center [589, 419] width 81 height 19
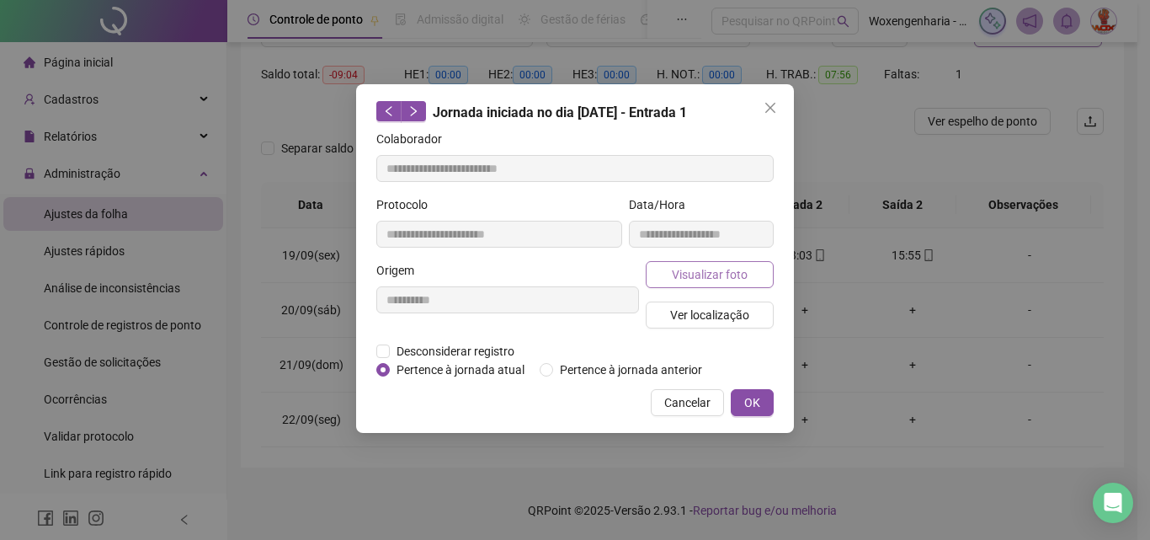
click at [700, 278] on span "Visualizar foto" at bounding box center [710, 274] width 76 height 19
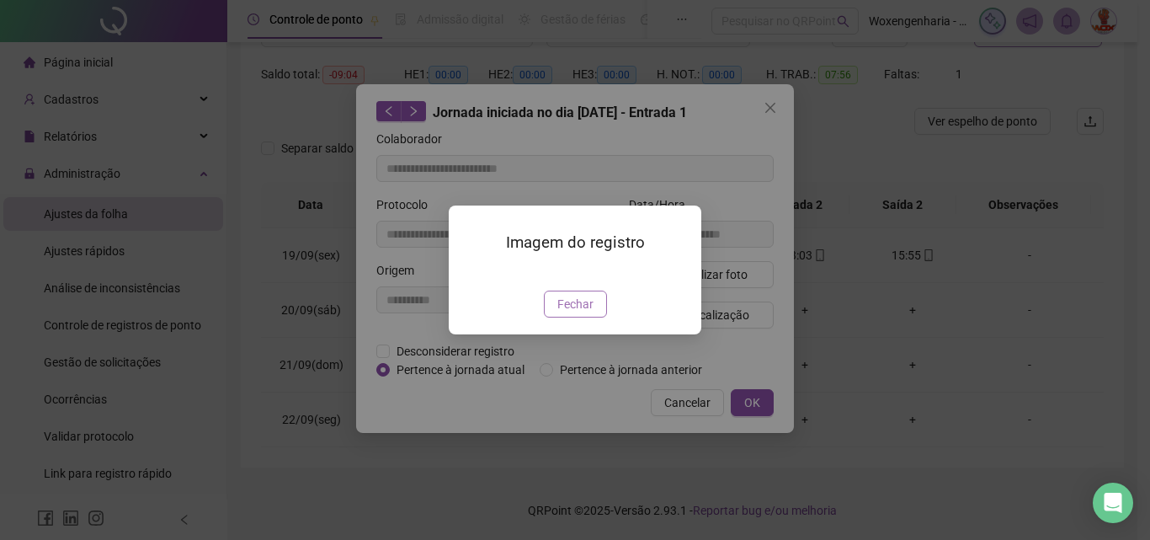
click at [585, 313] on span "Fechar" at bounding box center [575, 304] width 36 height 19
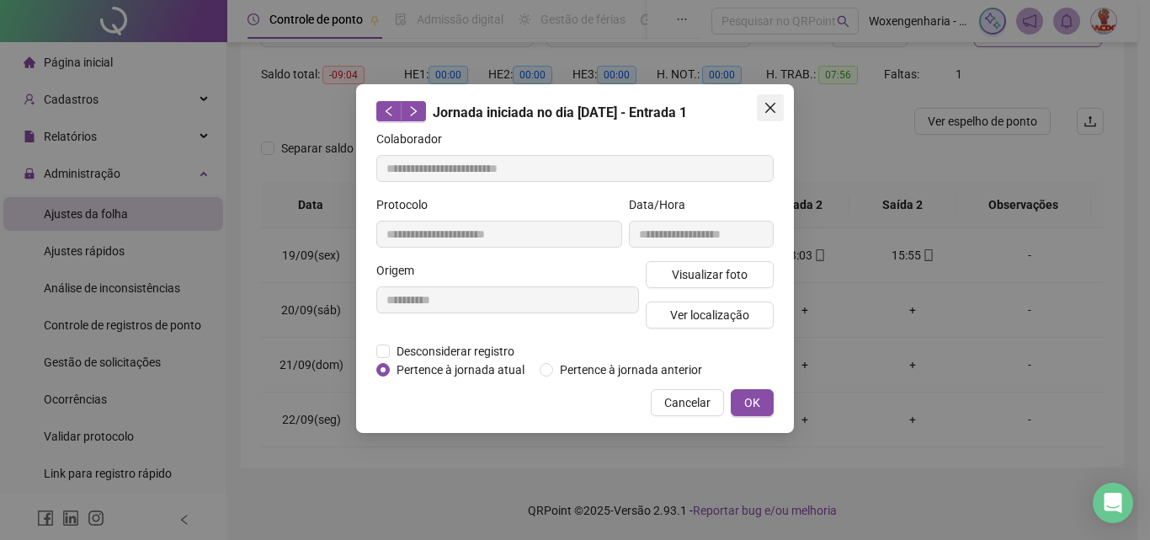
click at [766, 109] on icon "close" at bounding box center [770, 107] width 13 height 13
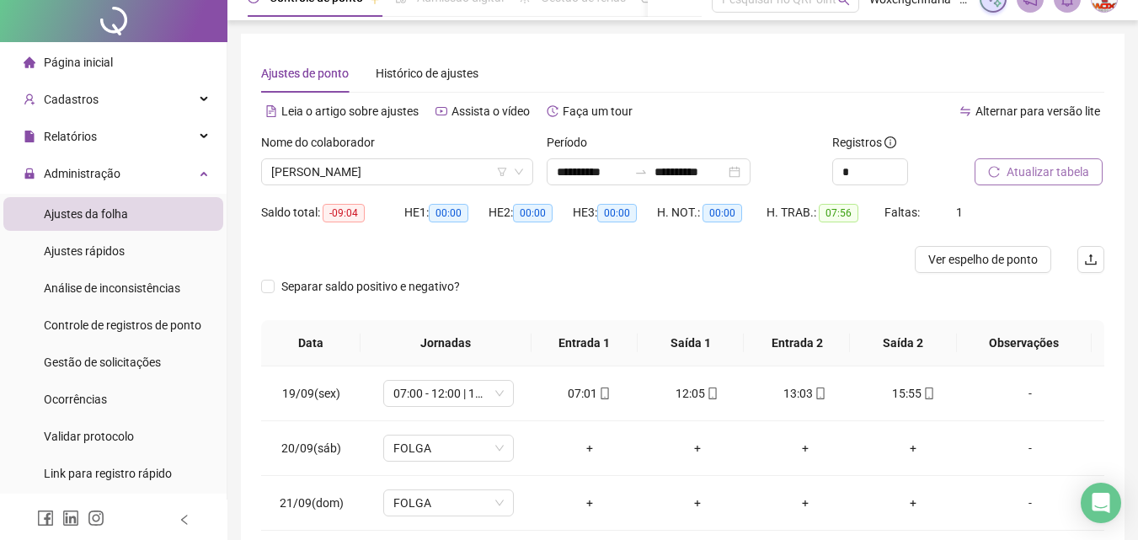
scroll to position [0, 0]
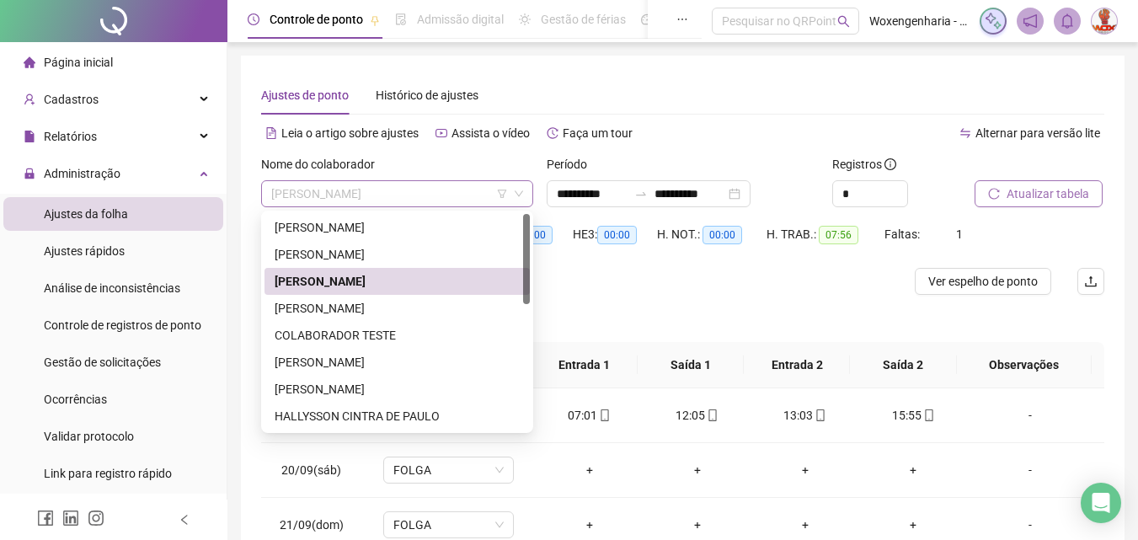
click at [446, 191] on span "[PERSON_NAME]" at bounding box center [397, 193] width 252 height 25
click at [414, 307] on div "[PERSON_NAME]" at bounding box center [397, 308] width 245 height 19
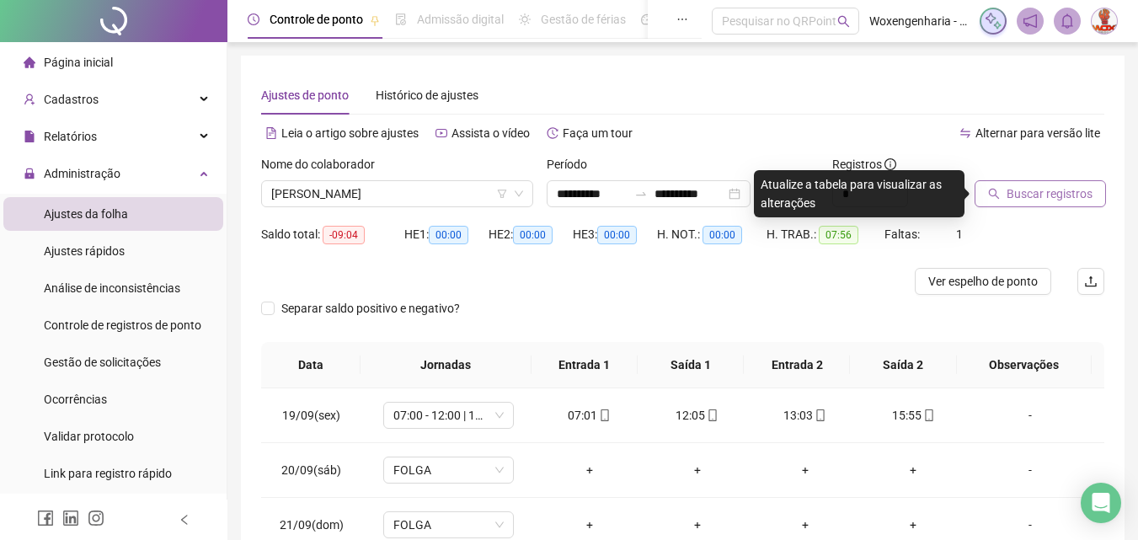
click at [1053, 204] on button "Buscar registros" at bounding box center [1039, 193] width 131 height 27
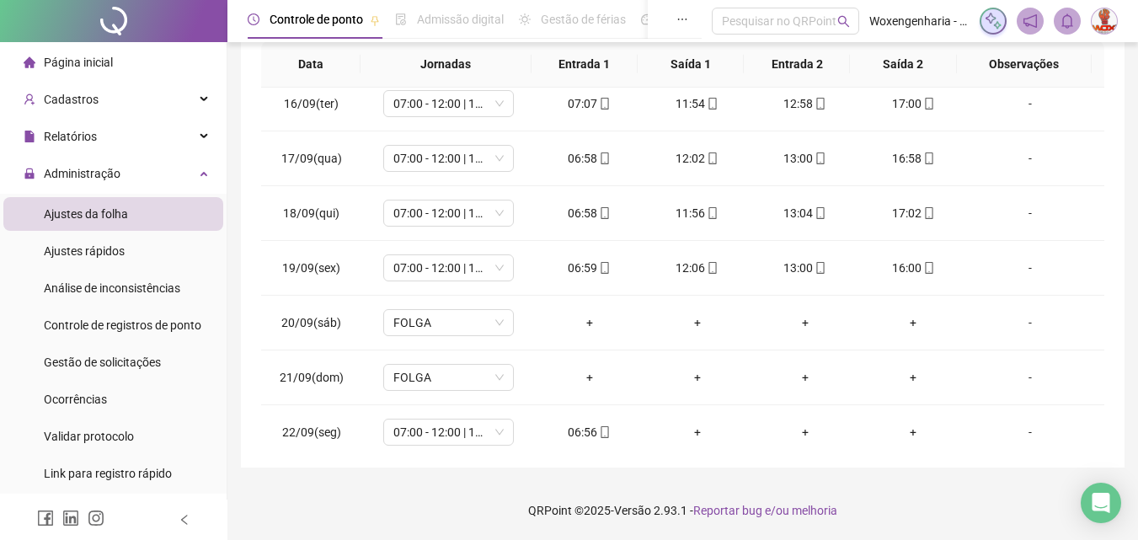
scroll to position [845, 0]
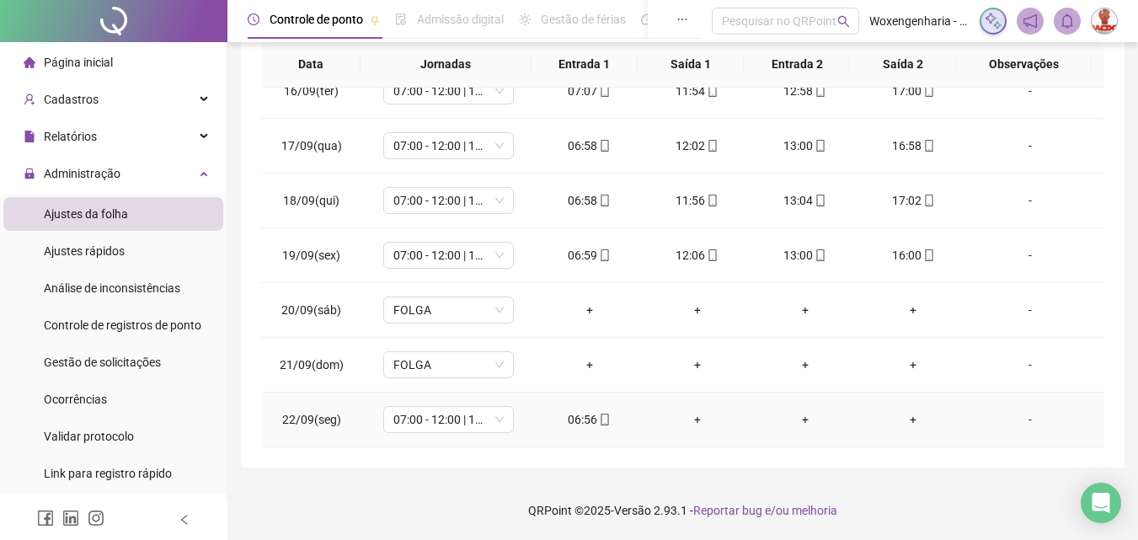
click at [579, 415] on div "06:56" at bounding box center [589, 419] width 81 height 19
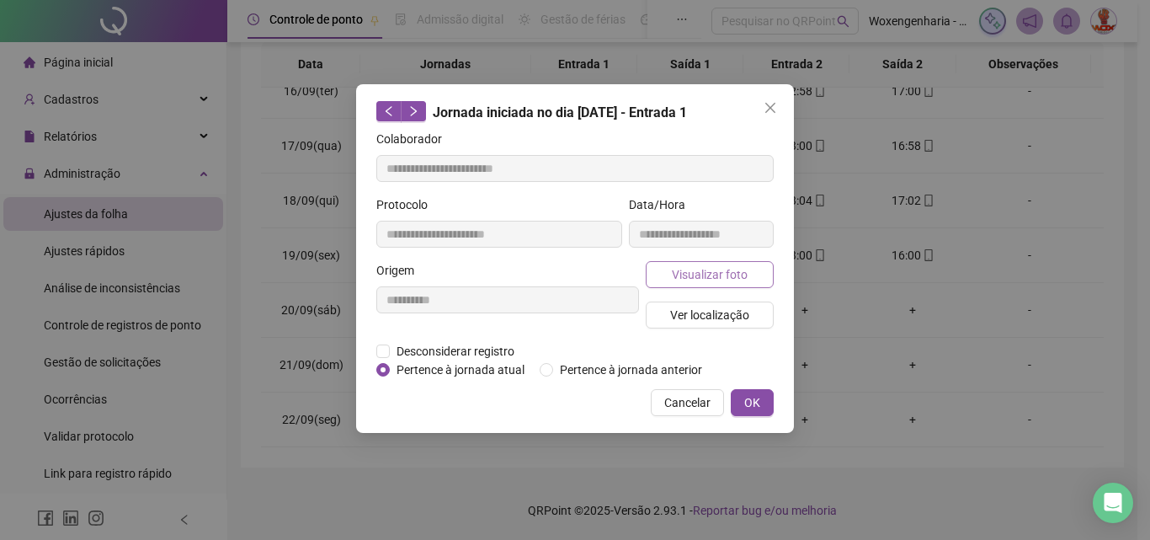
type input "**********"
click at [721, 267] on span "Visualizar foto" at bounding box center [710, 274] width 76 height 19
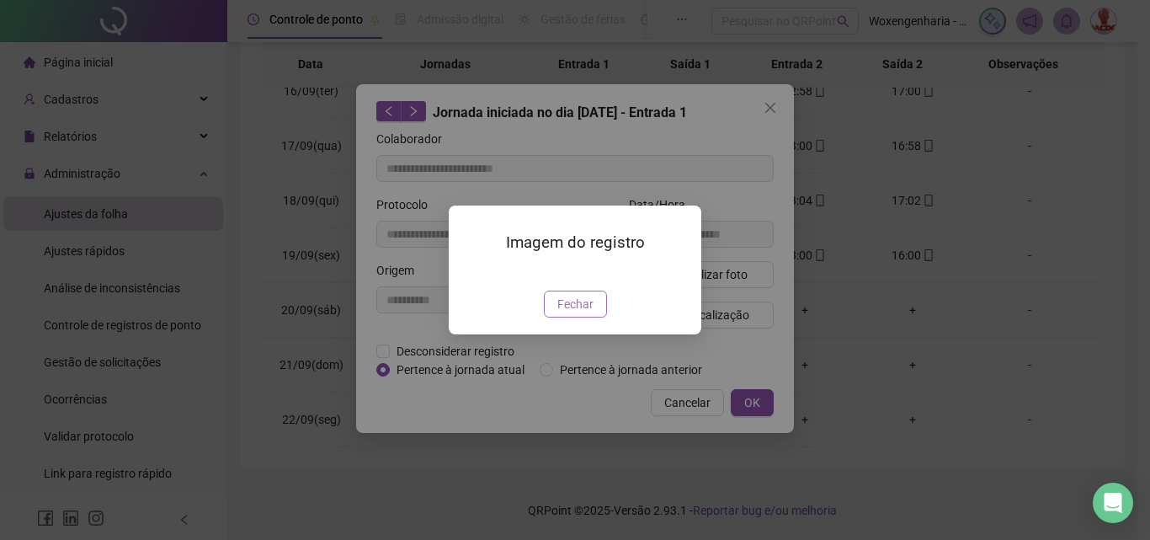
click at [588, 313] on span "Fechar" at bounding box center [575, 304] width 36 height 19
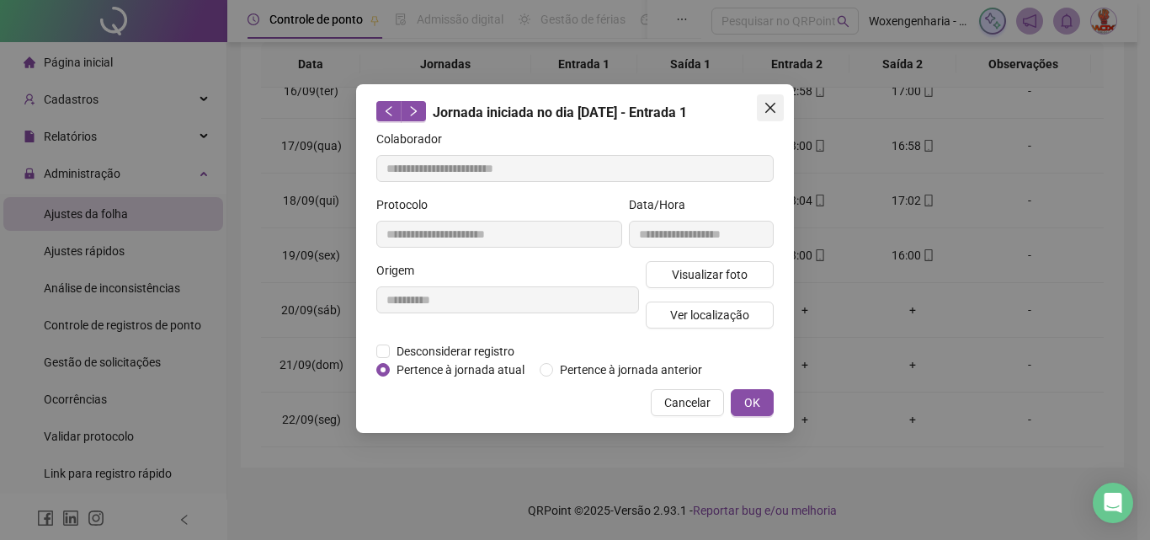
click at [775, 101] on icon "close" at bounding box center [770, 107] width 13 height 13
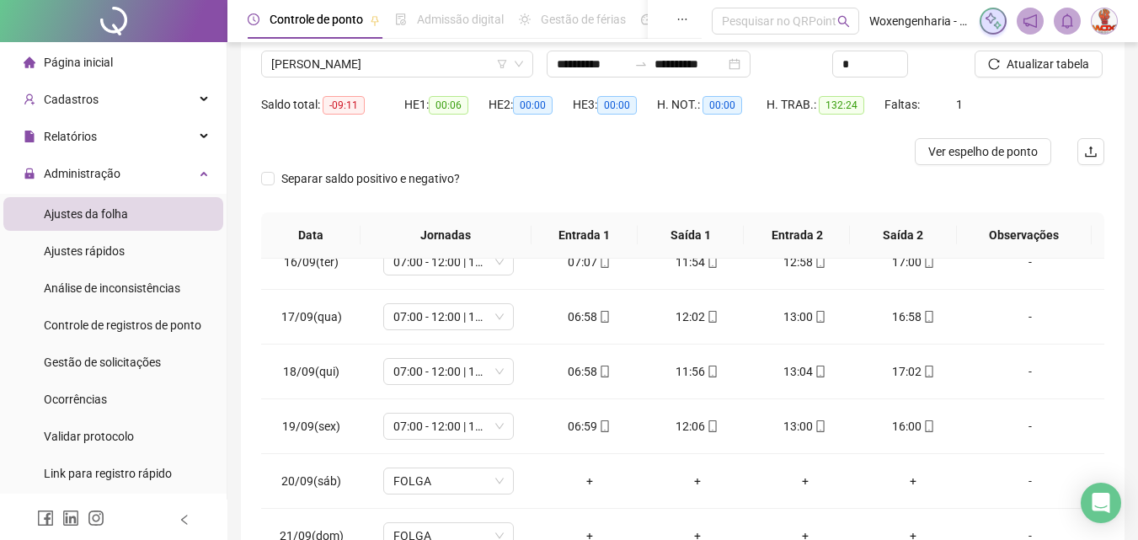
scroll to position [0, 0]
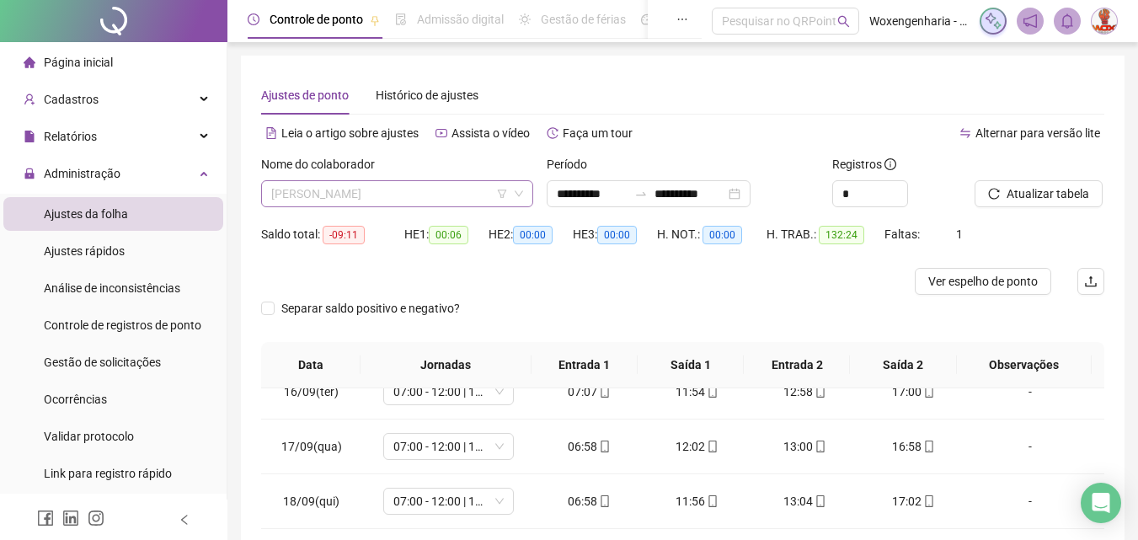
click at [458, 199] on span "[PERSON_NAME]" at bounding box center [397, 193] width 252 height 25
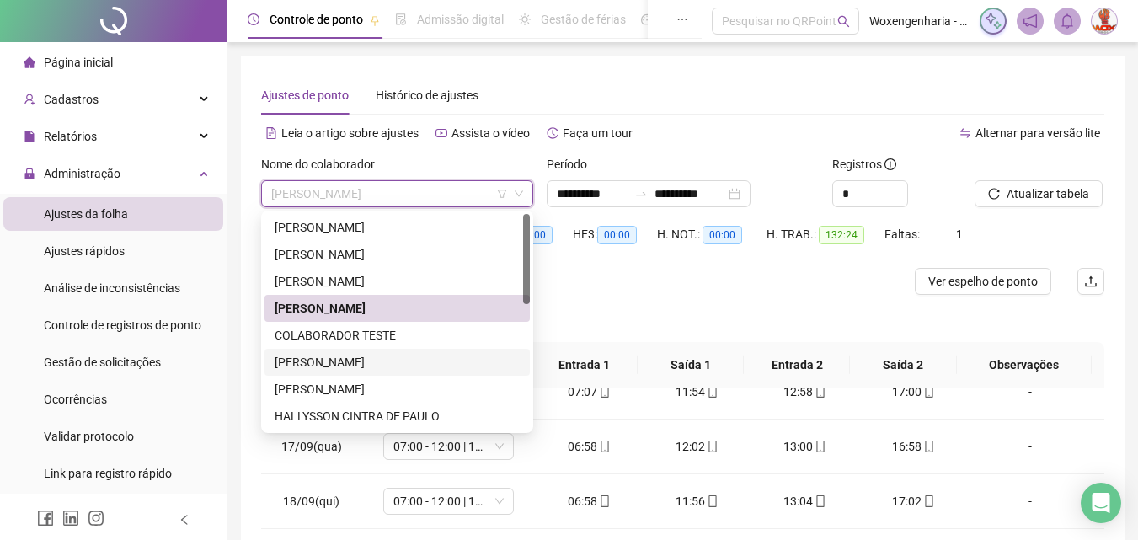
click at [442, 360] on div "[PERSON_NAME]" at bounding box center [397, 362] width 245 height 19
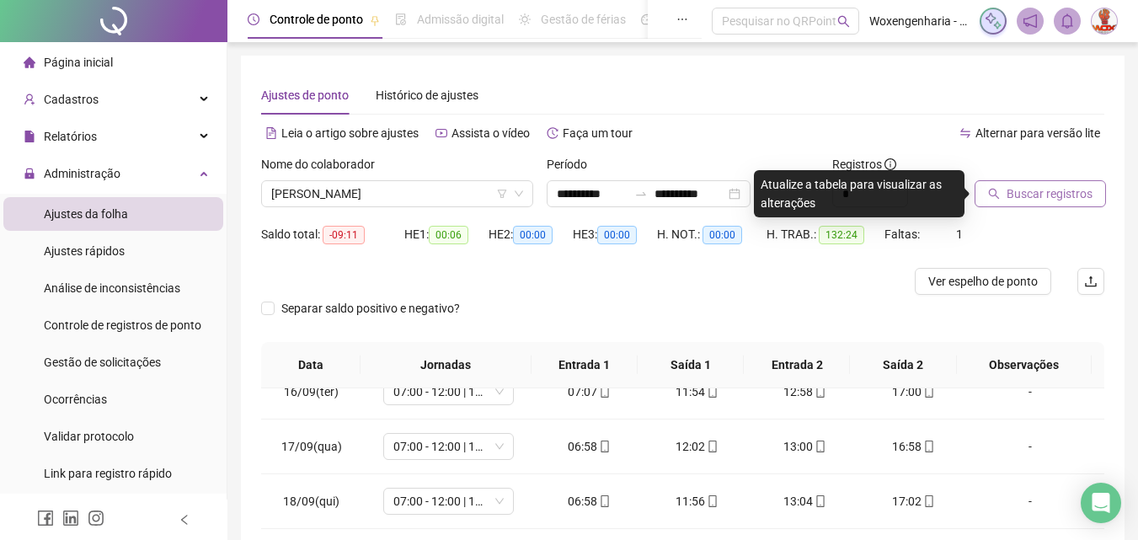
click at [1031, 195] on span "Buscar registros" at bounding box center [1049, 193] width 86 height 19
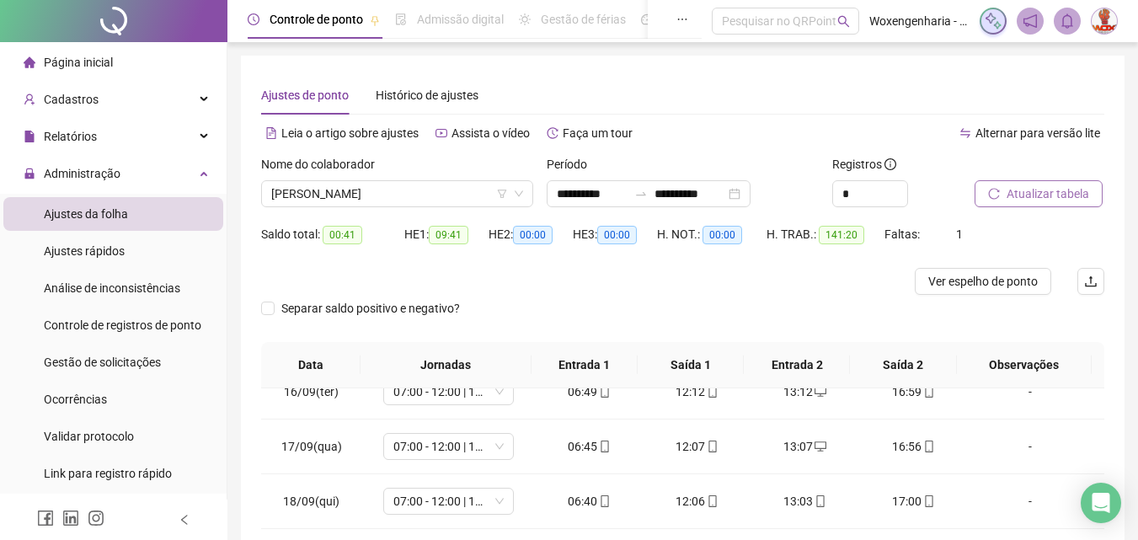
click at [1053, 199] on span "Atualizar tabela" at bounding box center [1047, 193] width 83 height 19
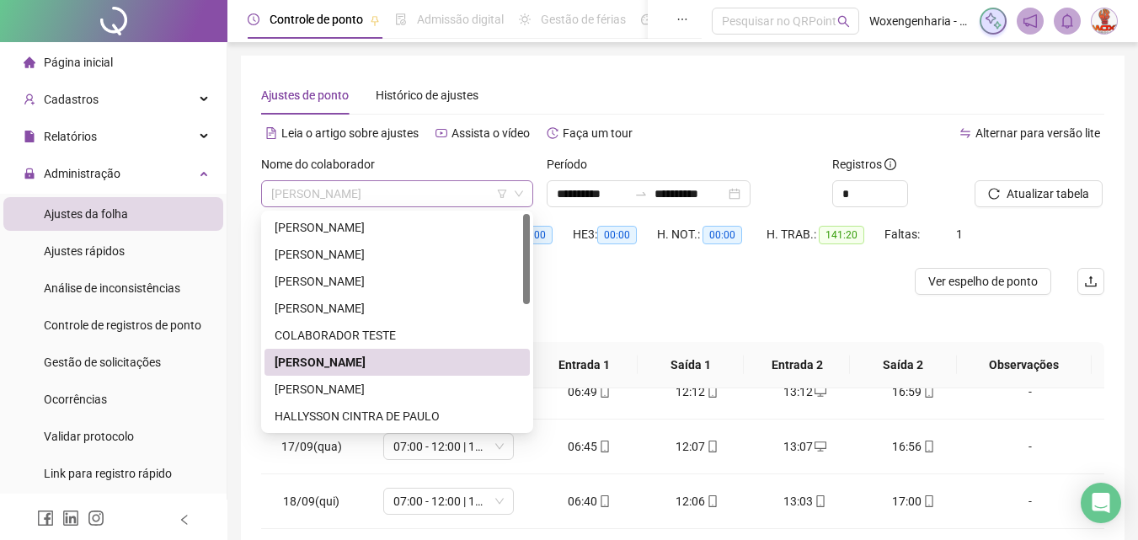
click at [469, 189] on span "[PERSON_NAME]" at bounding box center [397, 193] width 252 height 25
click at [467, 391] on div "[PERSON_NAME]" at bounding box center [397, 389] width 245 height 19
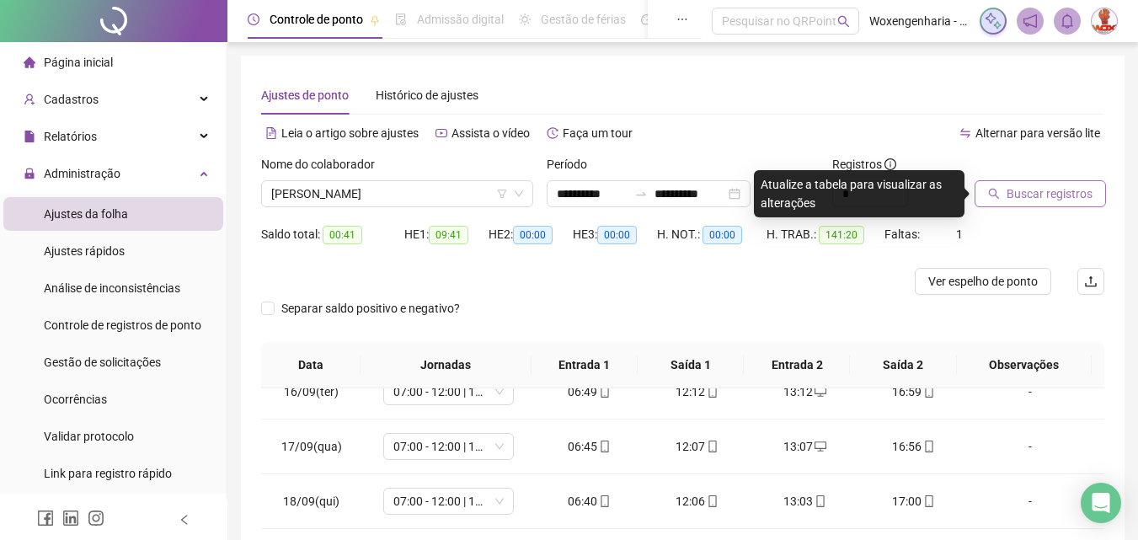
click at [1036, 205] on button "Buscar registros" at bounding box center [1039, 193] width 131 height 27
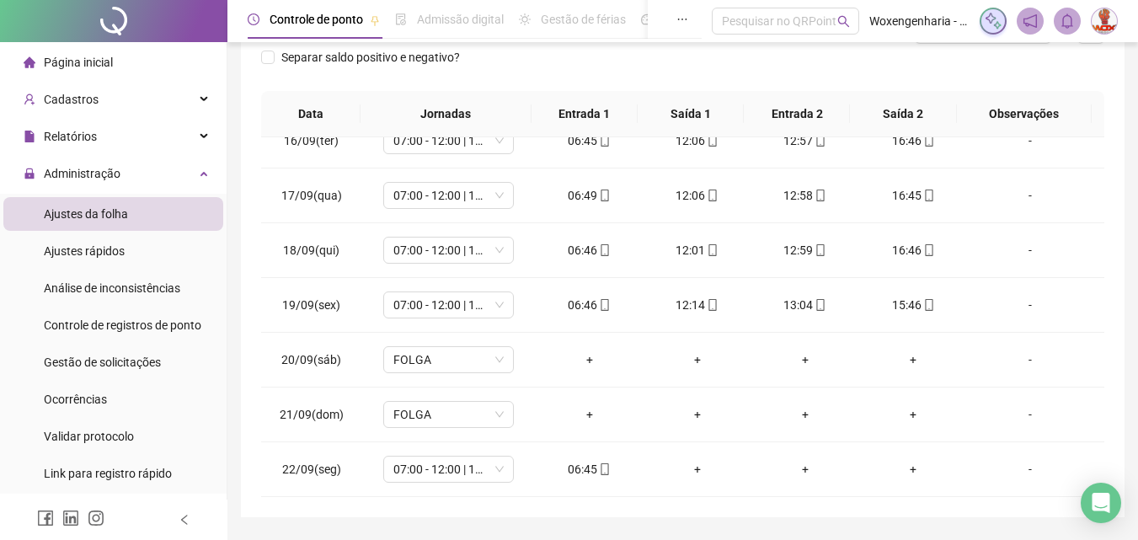
scroll to position [301, 0]
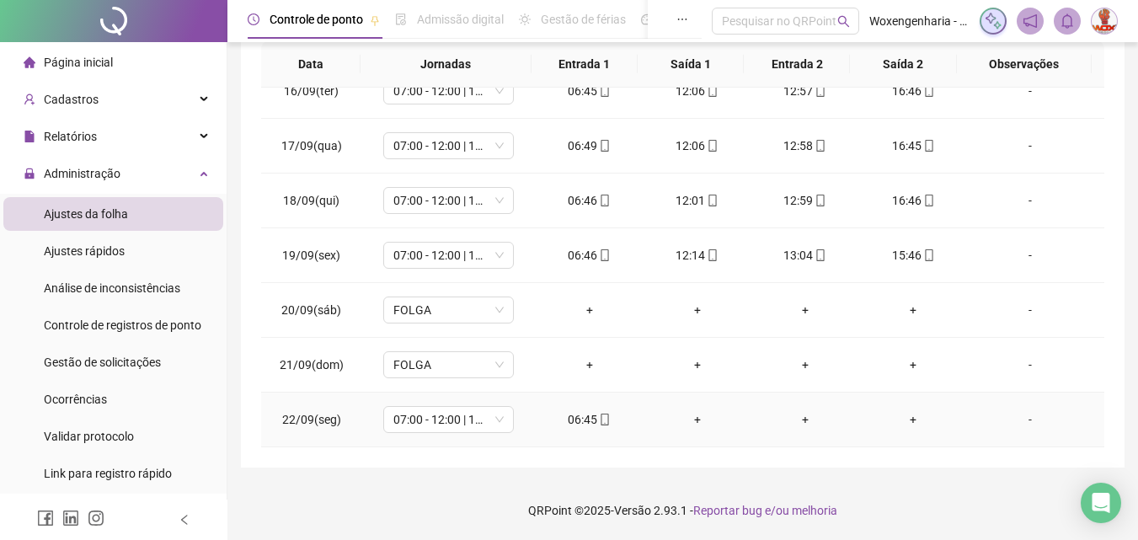
click at [568, 415] on div "06:45" at bounding box center [589, 419] width 81 height 19
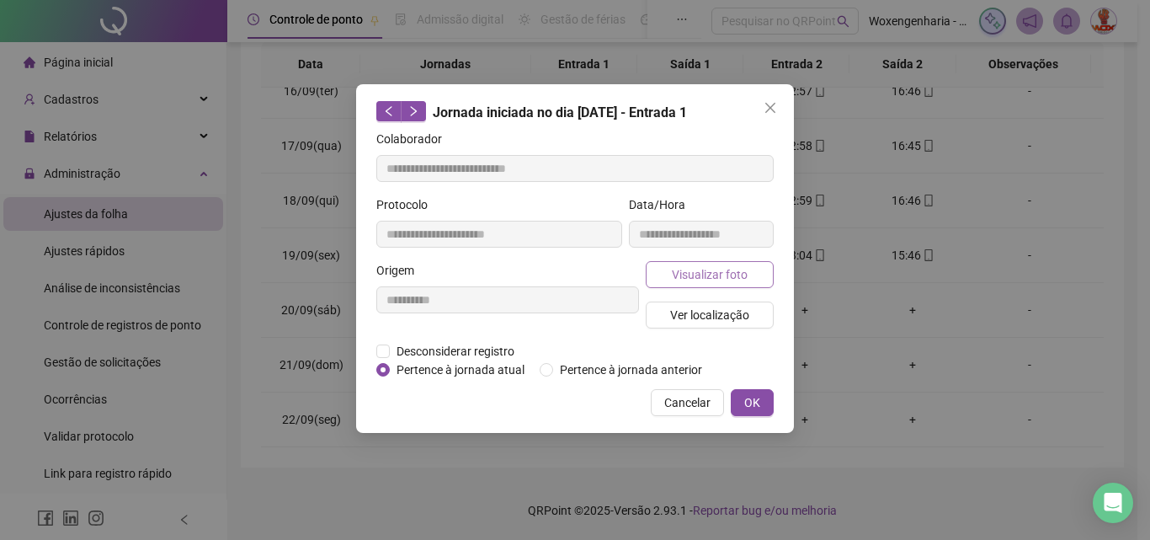
click at [723, 276] on span "Visualizar foto" at bounding box center [710, 274] width 76 height 19
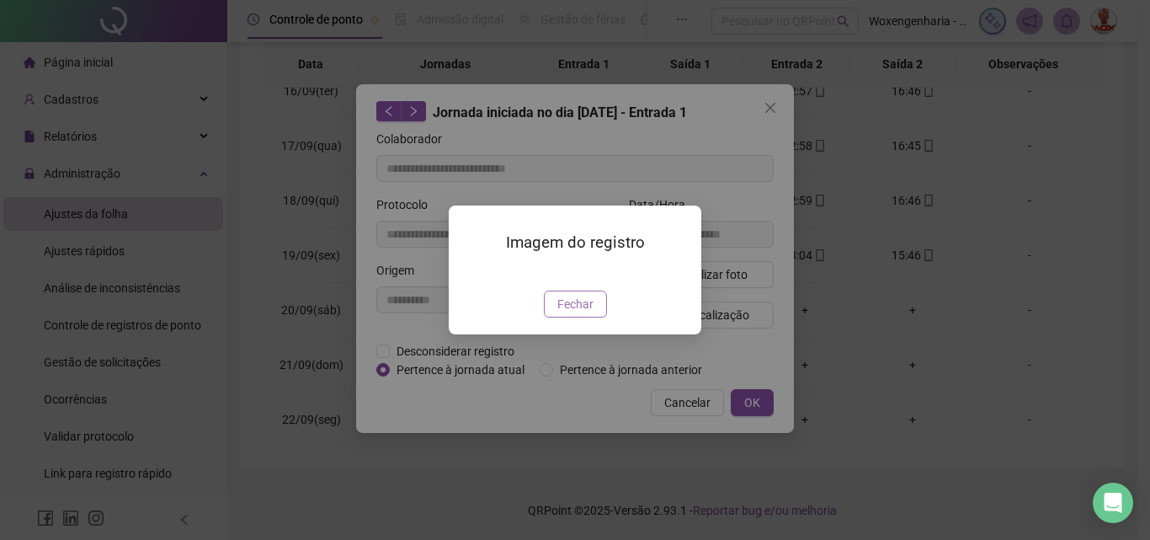
type input "**********"
click at [590, 406] on div "Imagem do registro Fechar" at bounding box center [575, 270] width 1150 height 540
click at [590, 313] on span "Fechar" at bounding box center [575, 304] width 36 height 19
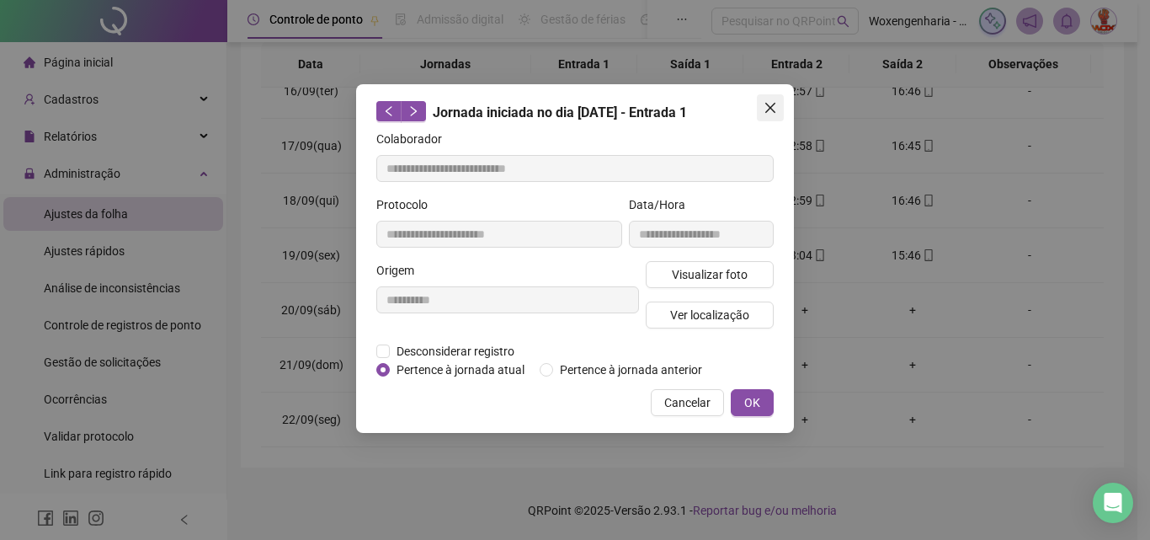
click at [773, 104] on icon "close" at bounding box center [770, 108] width 10 height 10
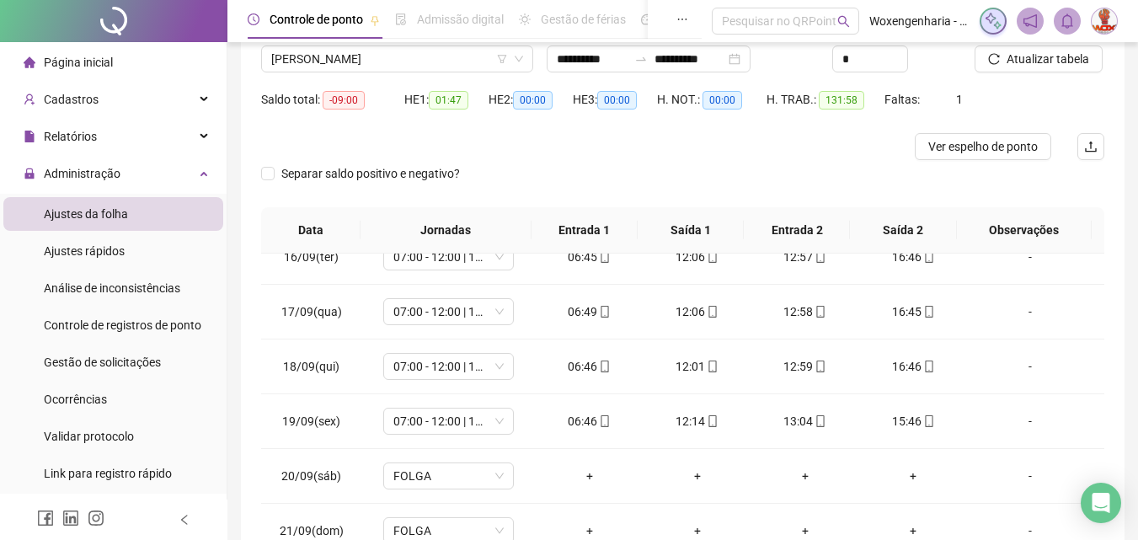
scroll to position [0, 0]
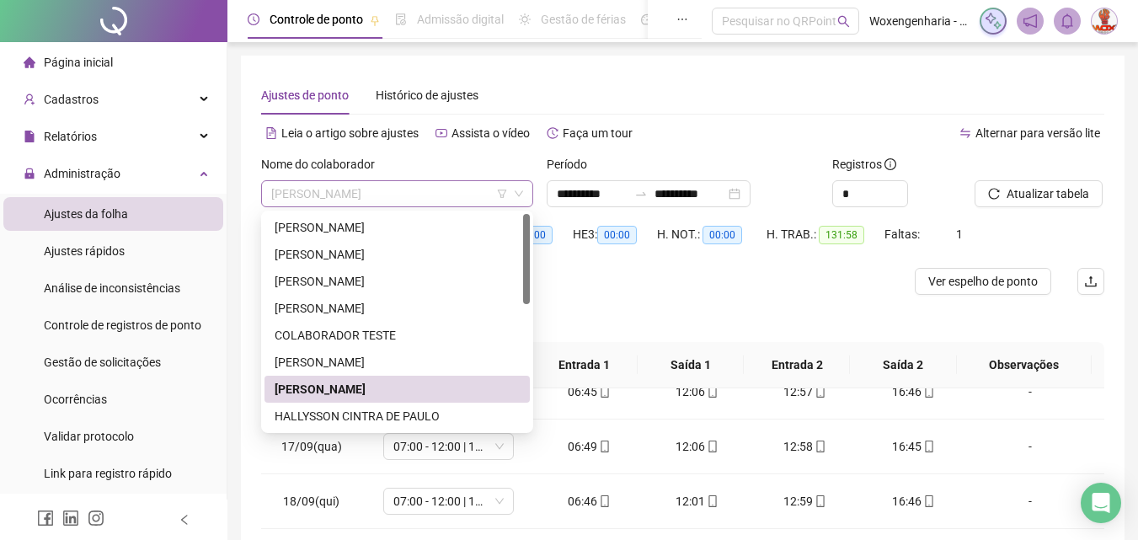
click at [462, 186] on span "[PERSON_NAME]" at bounding box center [397, 193] width 252 height 25
click at [421, 416] on div "HALLYSSON CINTRA DE PAULO" at bounding box center [397, 416] width 245 height 19
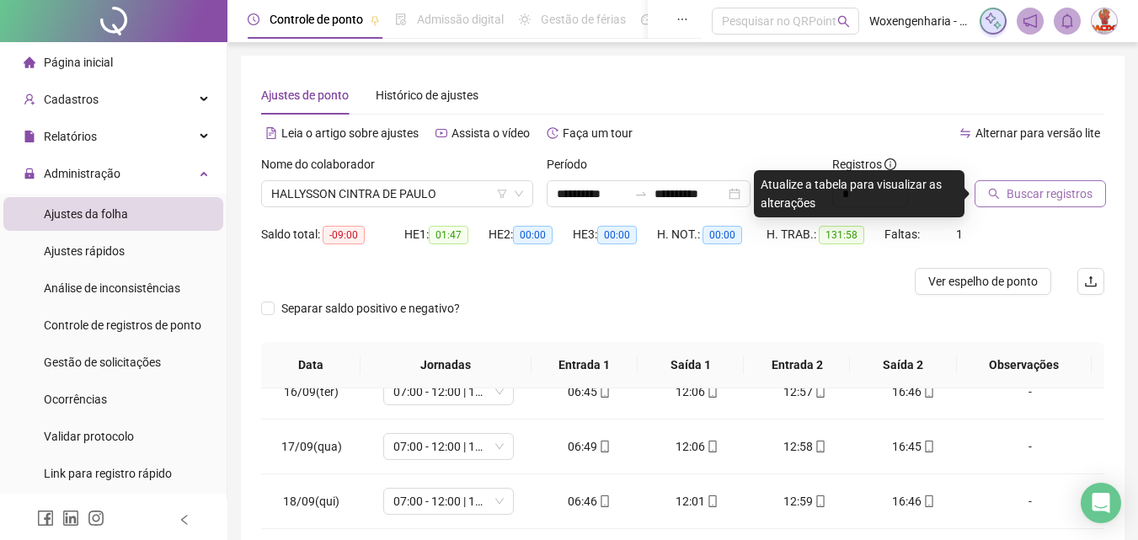
click at [1002, 197] on button "Buscar registros" at bounding box center [1039, 193] width 131 height 27
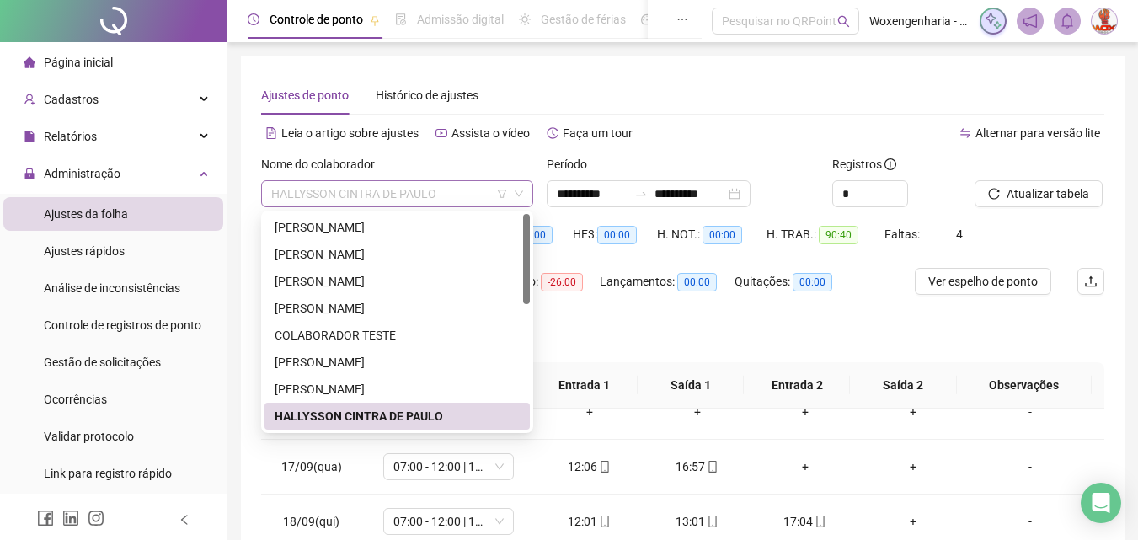
click at [461, 199] on span "HALLYSSON CINTRA DE PAULO" at bounding box center [397, 193] width 252 height 25
click at [529, 308] on div at bounding box center [526, 322] width 7 height 216
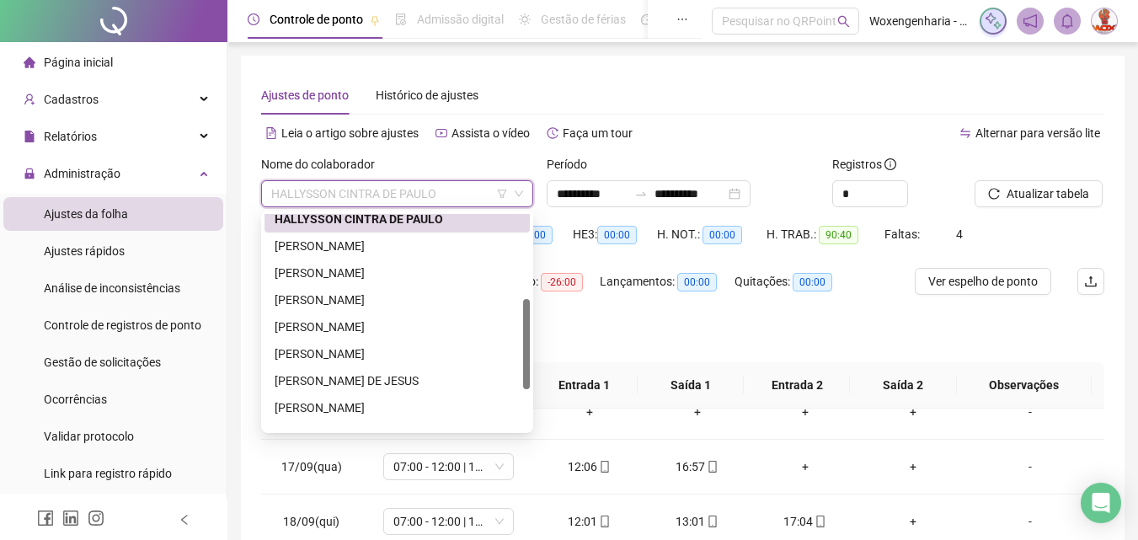
scroll to position [207, 0]
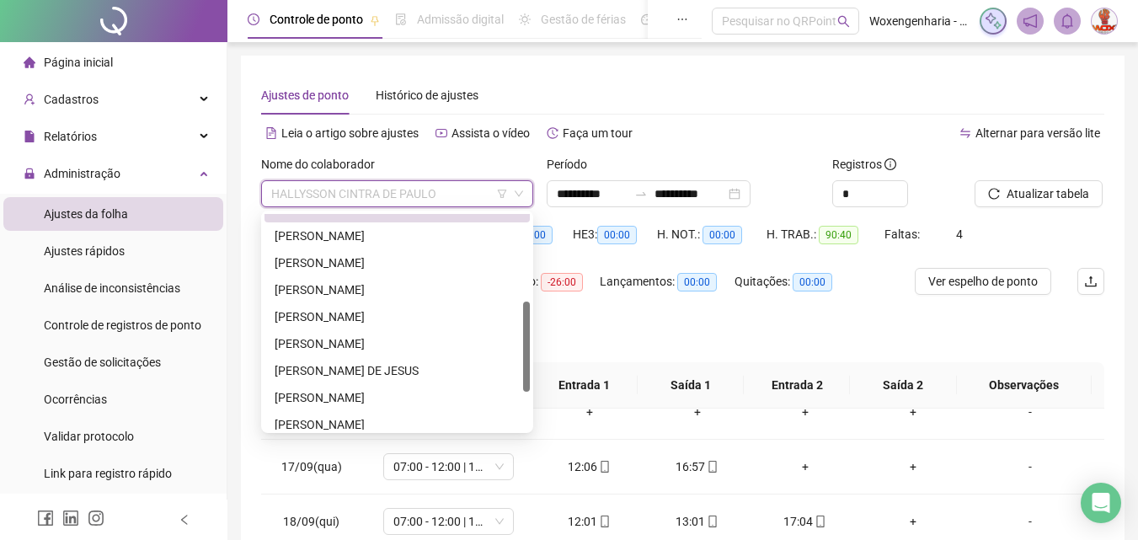
drag, startPoint x: 525, startPoint y: 281, endPoint x: 539, endPoint y: 369, distance: 88.6
click at [539, 369] on body "**********" at bounding box center [569, 270] width 1138 height 540
click at [356, 228] on div "[PERSON_NAME]" at bounding box center [397, 236] width 245 height 19
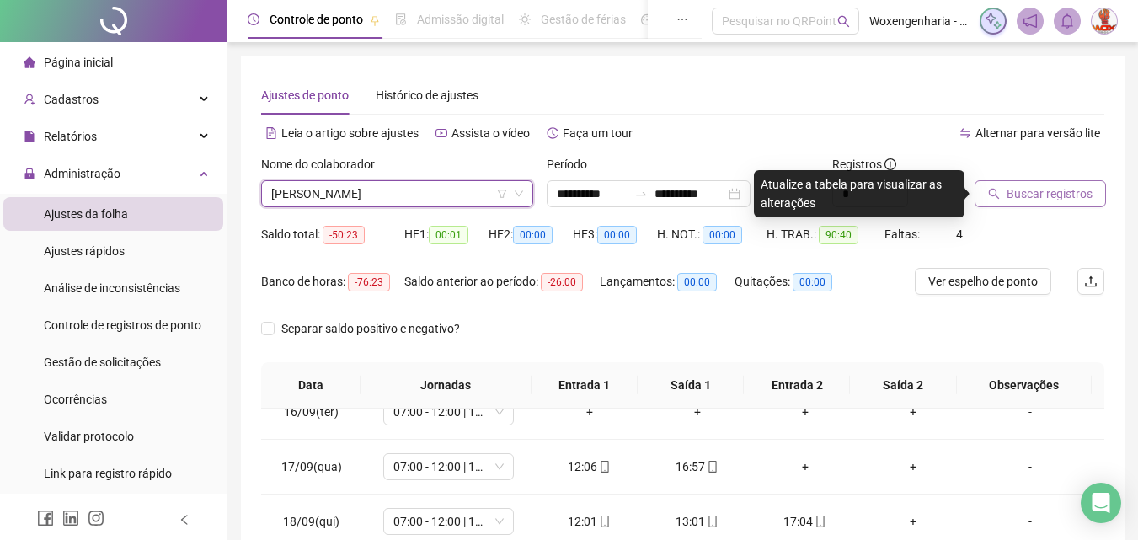
click at [1028, 203] on button "Buscar registros" at bounding box center [1039, 193] width 131 height 27
